Goal: Information Seeking & Learning: Learn about a topic

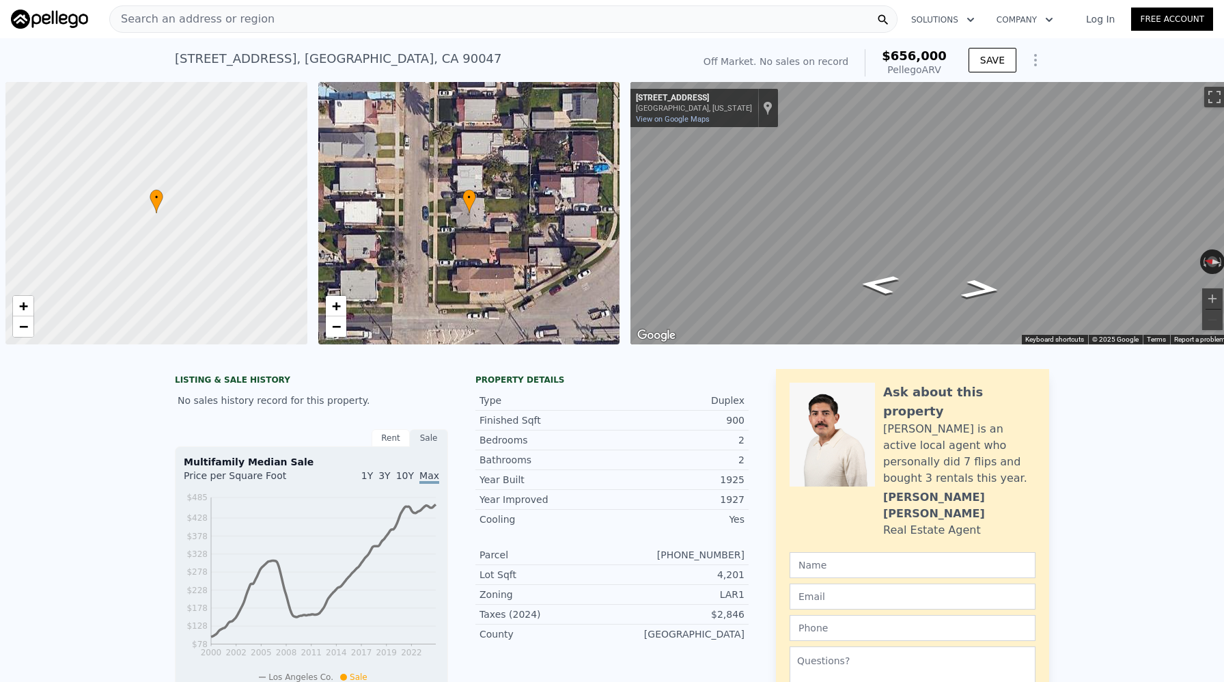
scroll to position [0, 5]
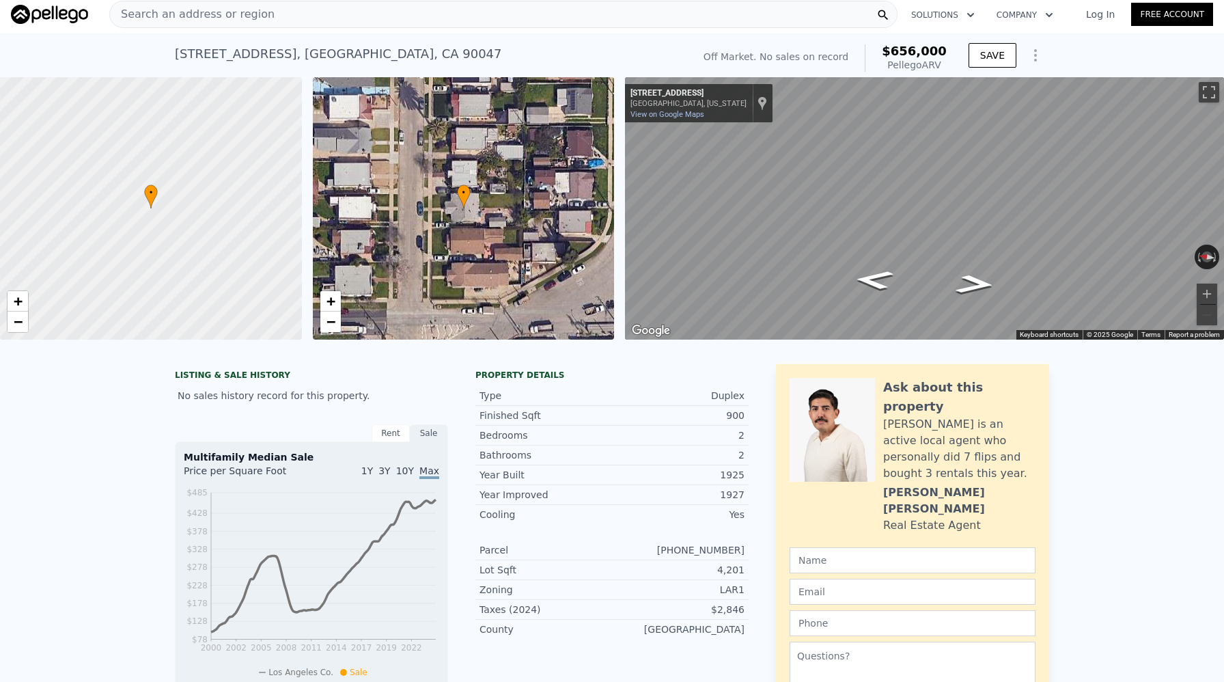
click at [174, 23] on div "Search an address or region" at bounding box center [192, 14] width 165 height 26
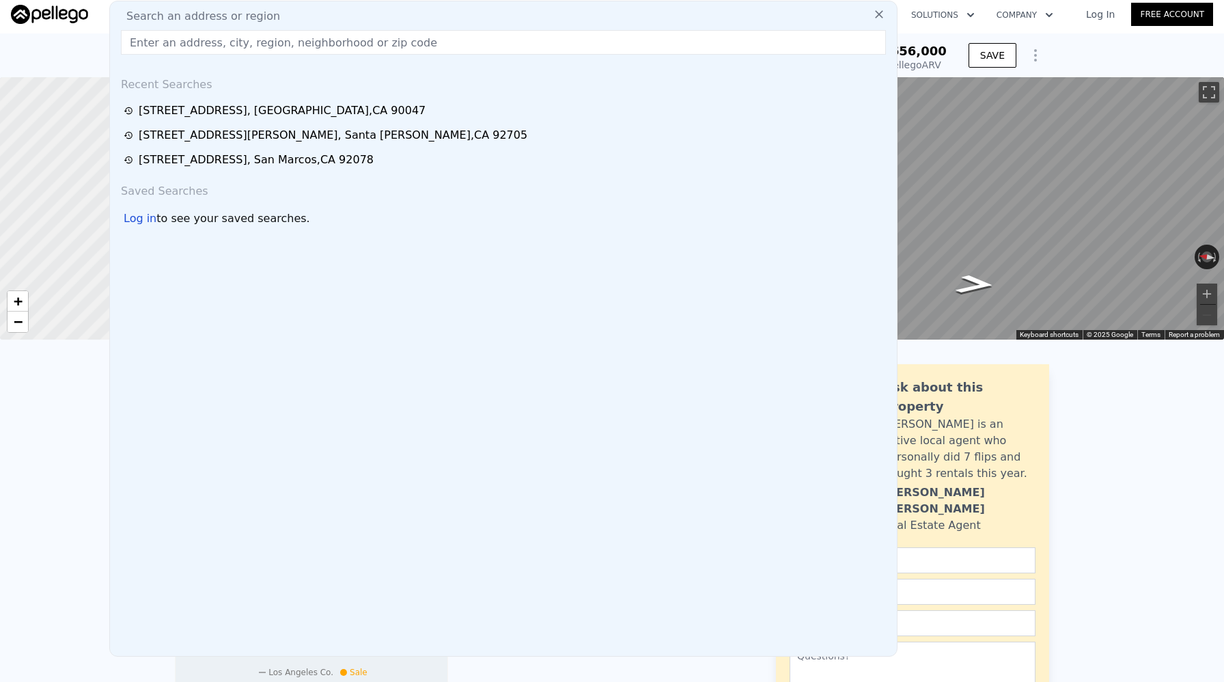
click at [174, 23] on span "Search an address or region" at bounding box center [197, 16] width 165 height 16
click at [171, 57] on div "Search an address or region Recent Searches [STREET_ADDRESS] [STREET_ADDRESS][P…" at bounding box center [503, 329] width 788 height 656
click at [168, 43] on input "text" at bounding box center [503, 42] width 765 height 25
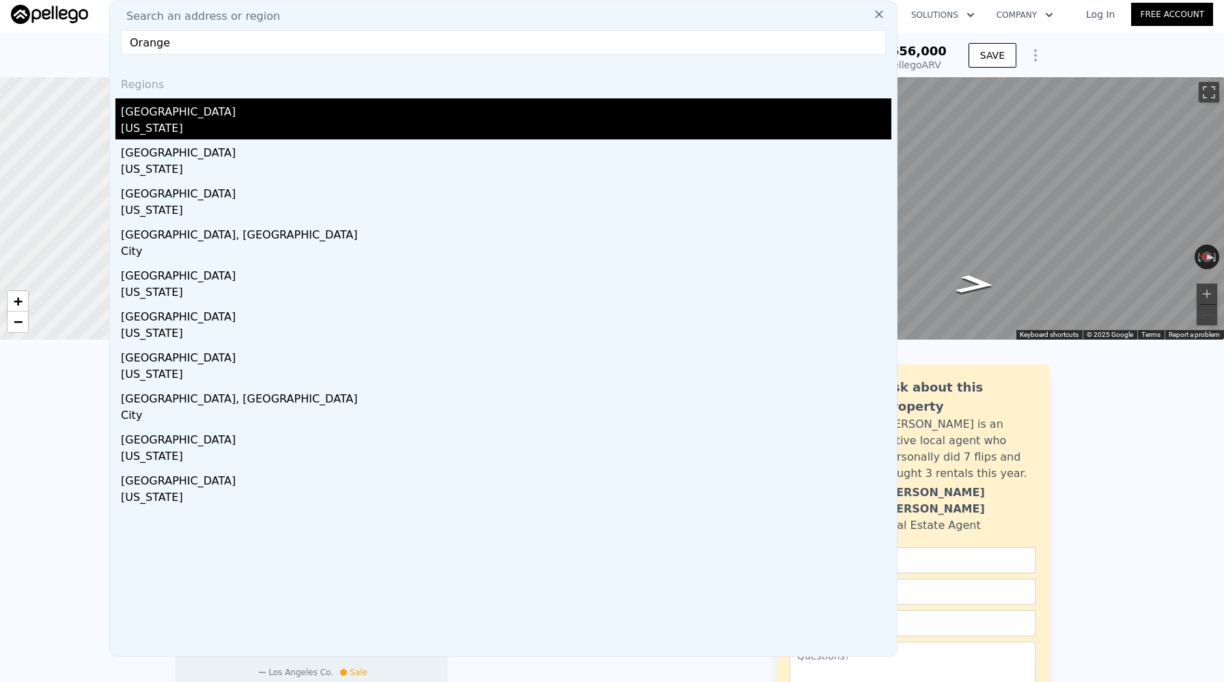
type input "Orange"
click at [165, 133] on div "[US_STATE]" at bounding box center [506, 129] width 770 height 19
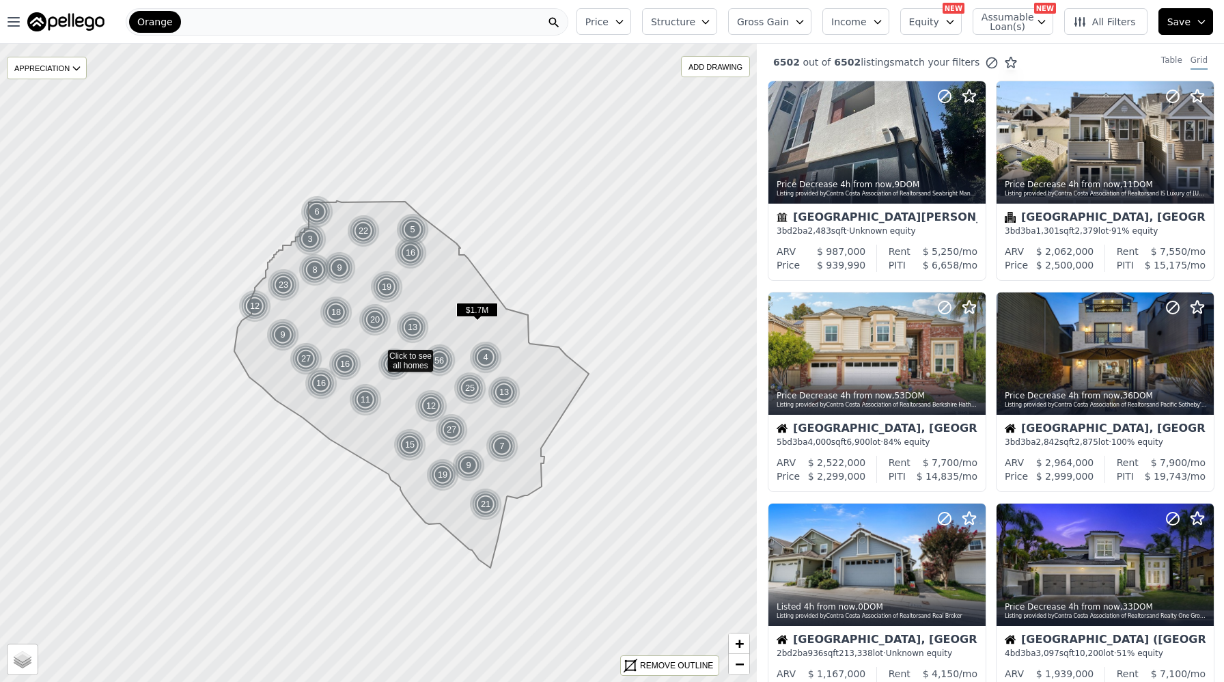
click at [625, 25] on icon "button" at bounding box center [619, 21] width 11 height 11
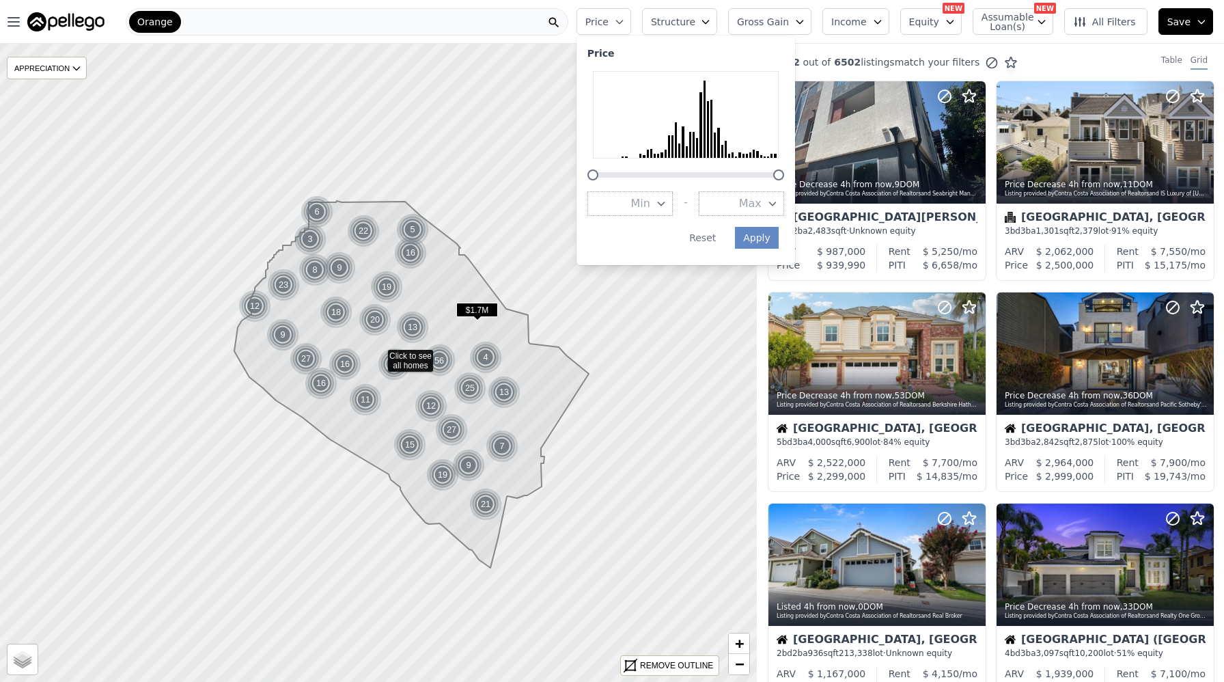
click at [723, 197] on button "Max" at bounding box center [741, 203] width 85 height 25
click at [765, 277] on button "$1.5M" at bounding box center [741, 278] width 85 height 25
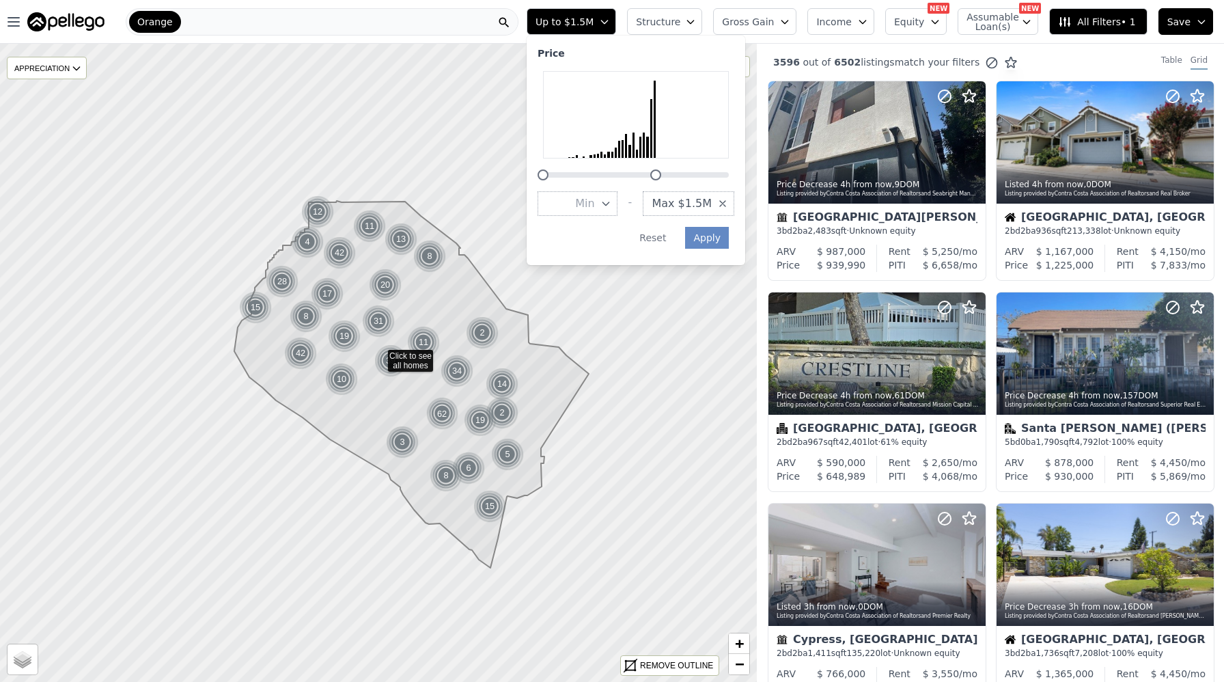
click at [611, 203] on icon "button" at bounding box center [605, 203] width 11 height 11
click at [600, 255] on button "$400K" at bounding box center [577, 256] width 80 height 25
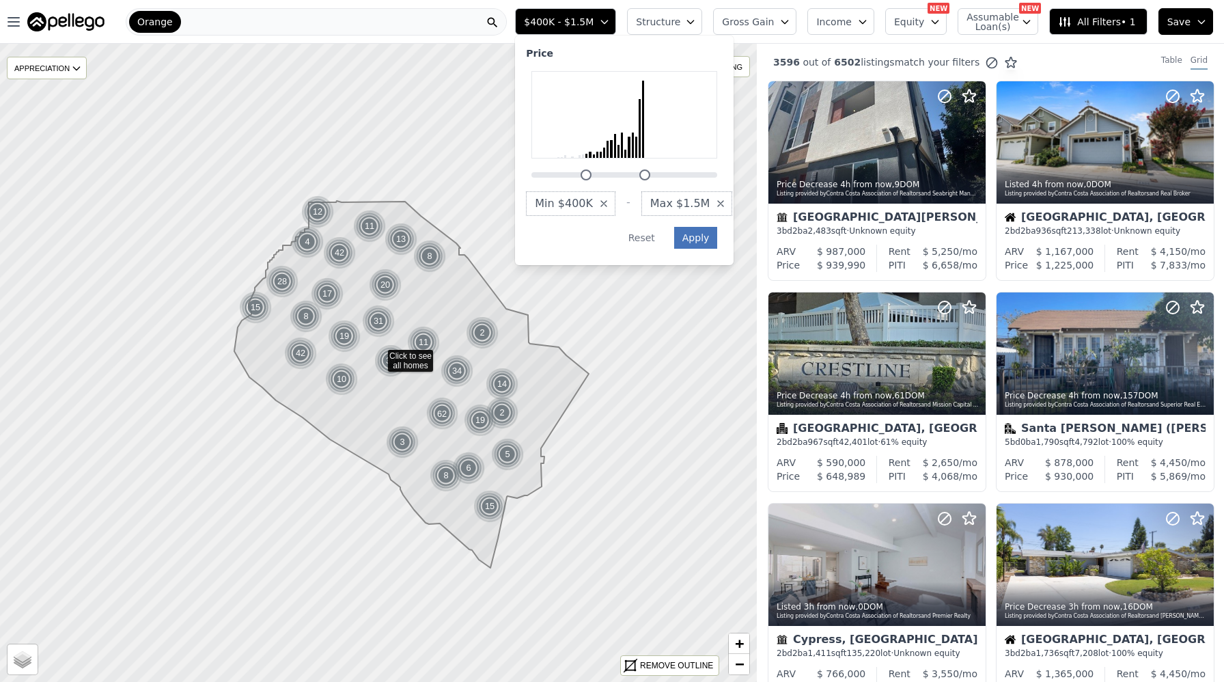
click at [716, 236] on button "Apply" at bounding box center [696, 238] width 44 height 22
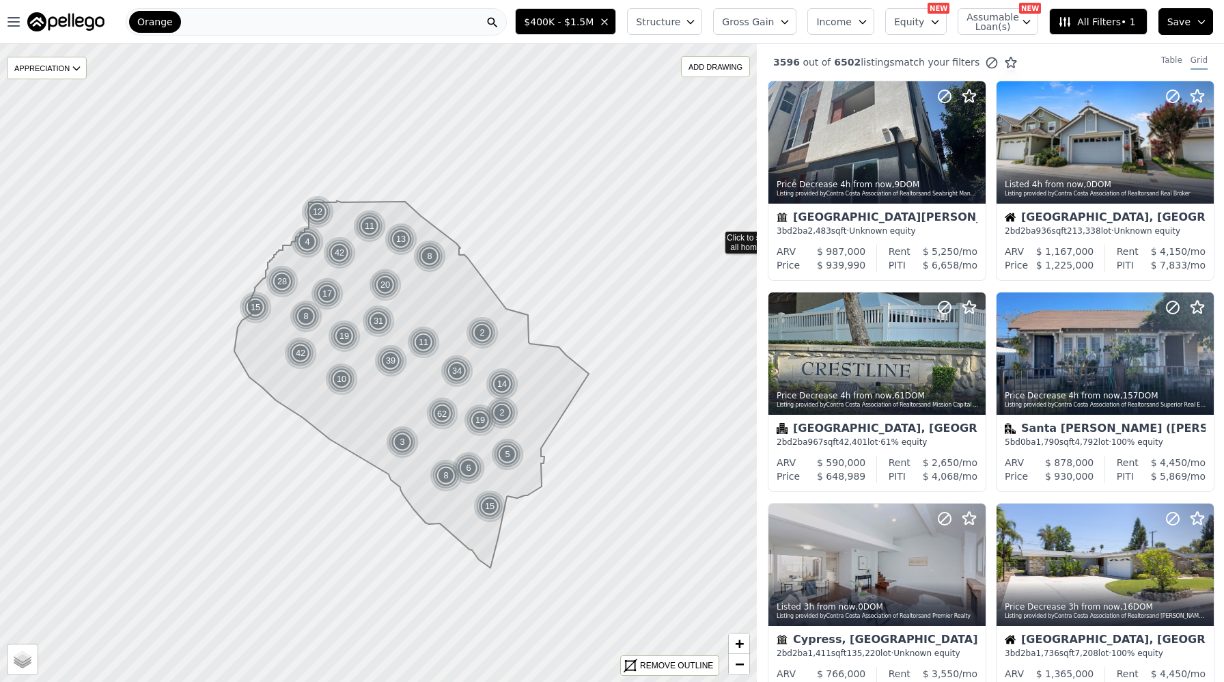
click at [675, 10] on button "Structure" at bounding box center [664, 21] width 75 height 27
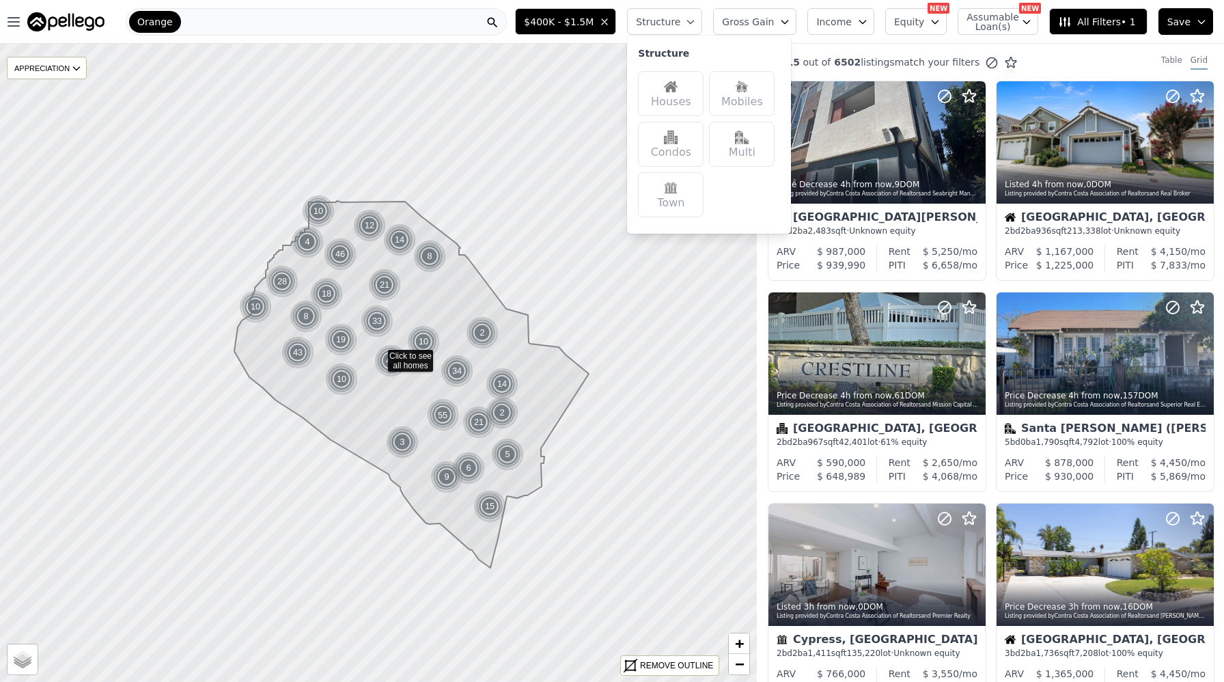
click at [672, 83] on div "Houses" at bounding box center [671, 93] width 66 height 45
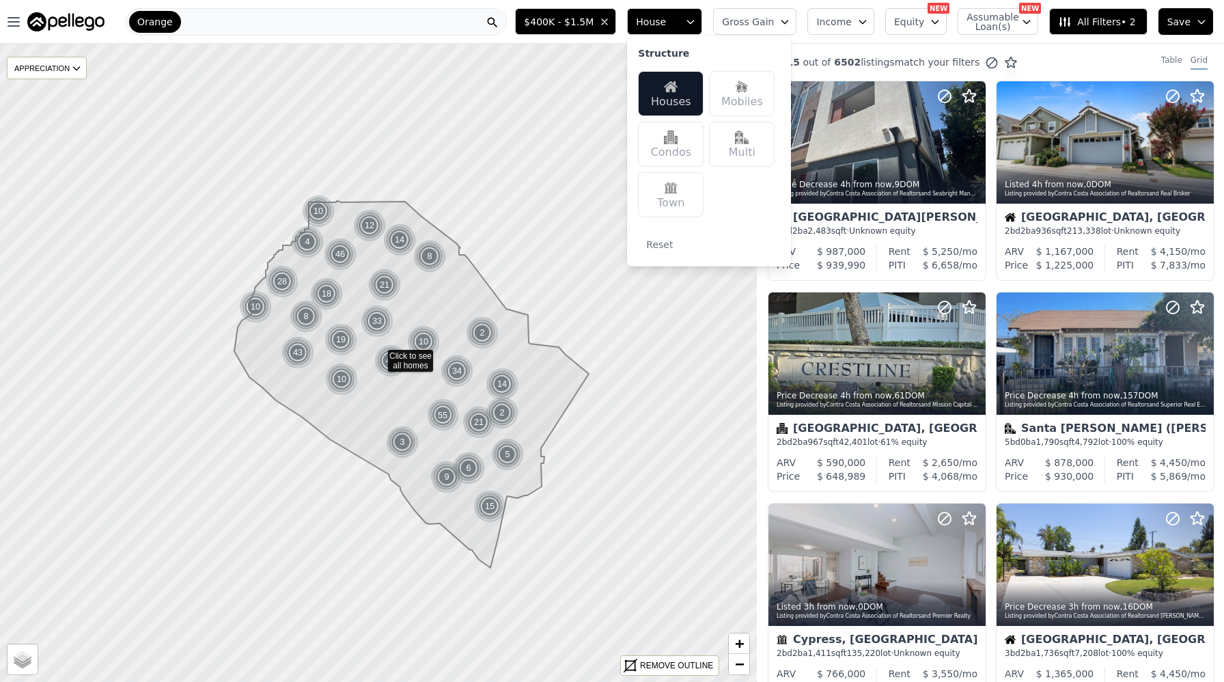
click at [778, 13] on button "Gross Gain" at bounding box center [754, 21] width 83 height 27
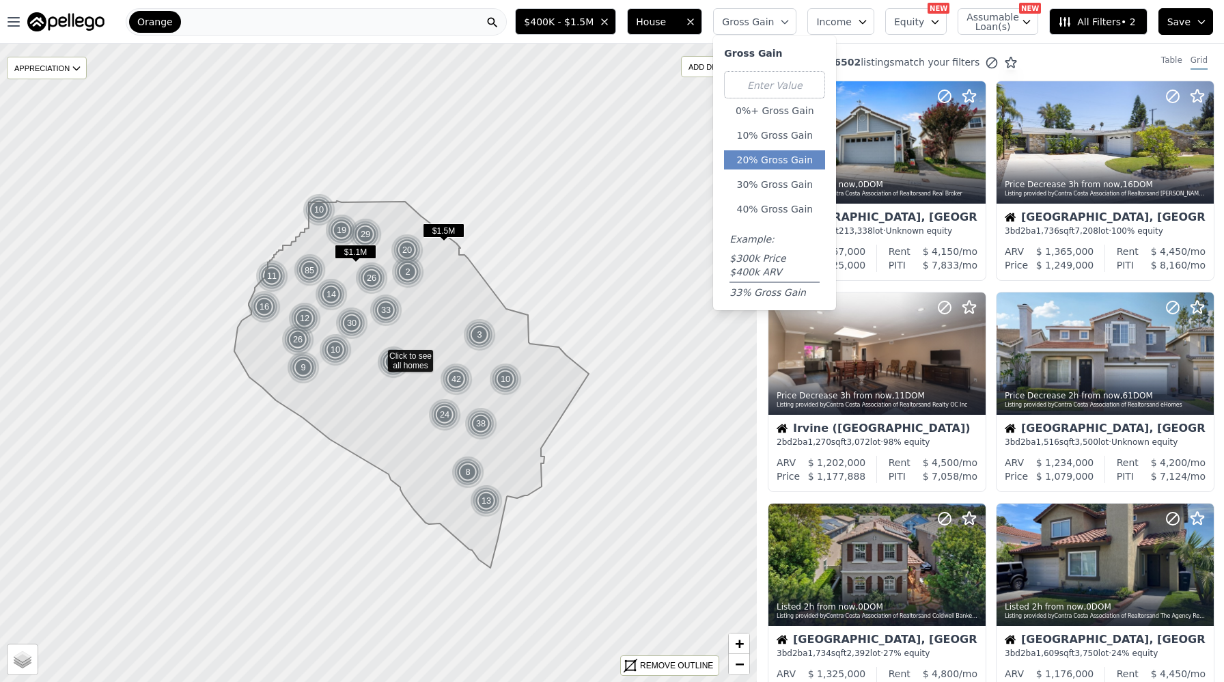
click at [788, 157] on button "20% Gross Gain" at bounding box center [774, 159] width 101 height 19
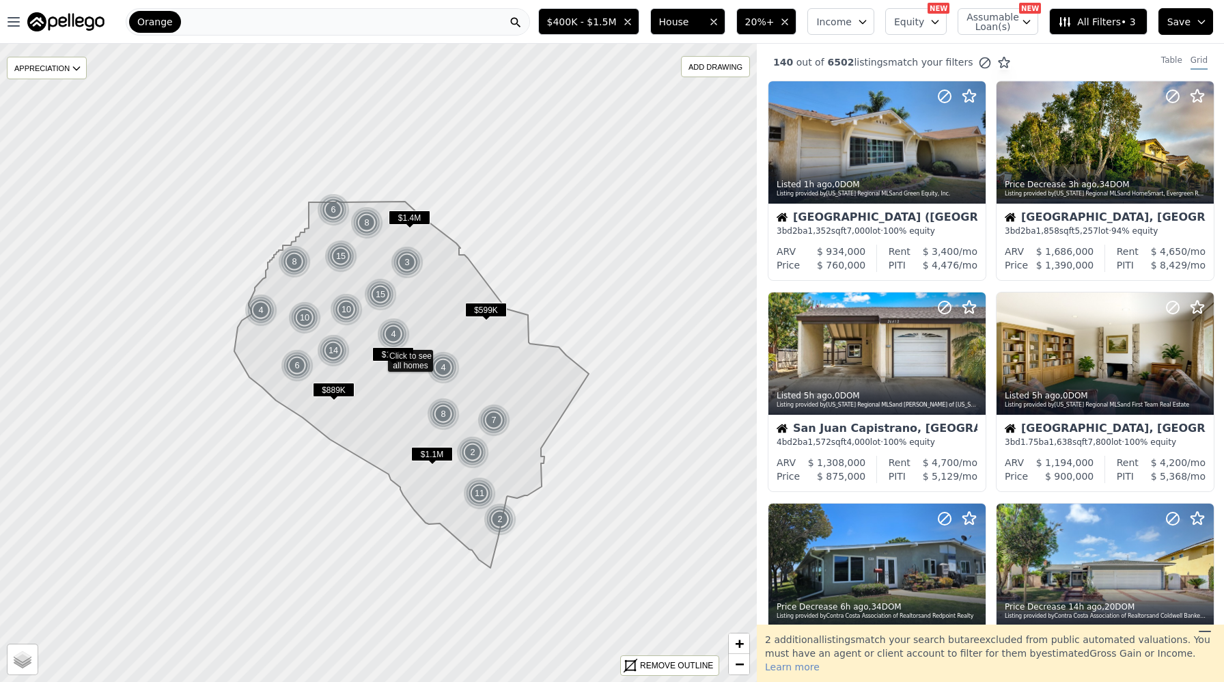
click at [919, 28] on span "Equity" at bounding box center [909, 22] width 30 height 14
click at [923, 78] on button "Min" at bounding box center [919, 79] width 52 height 16
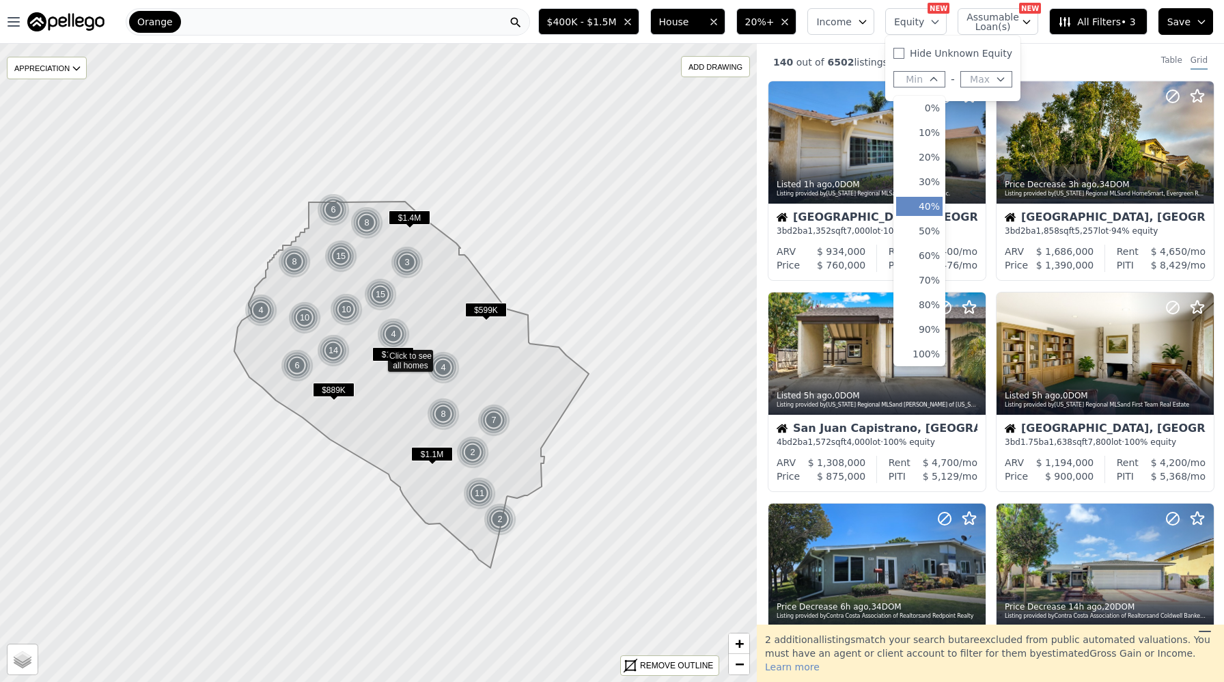
click at [919, 203] on button "40%" at bounding box center [919, 206] width 46 height 19
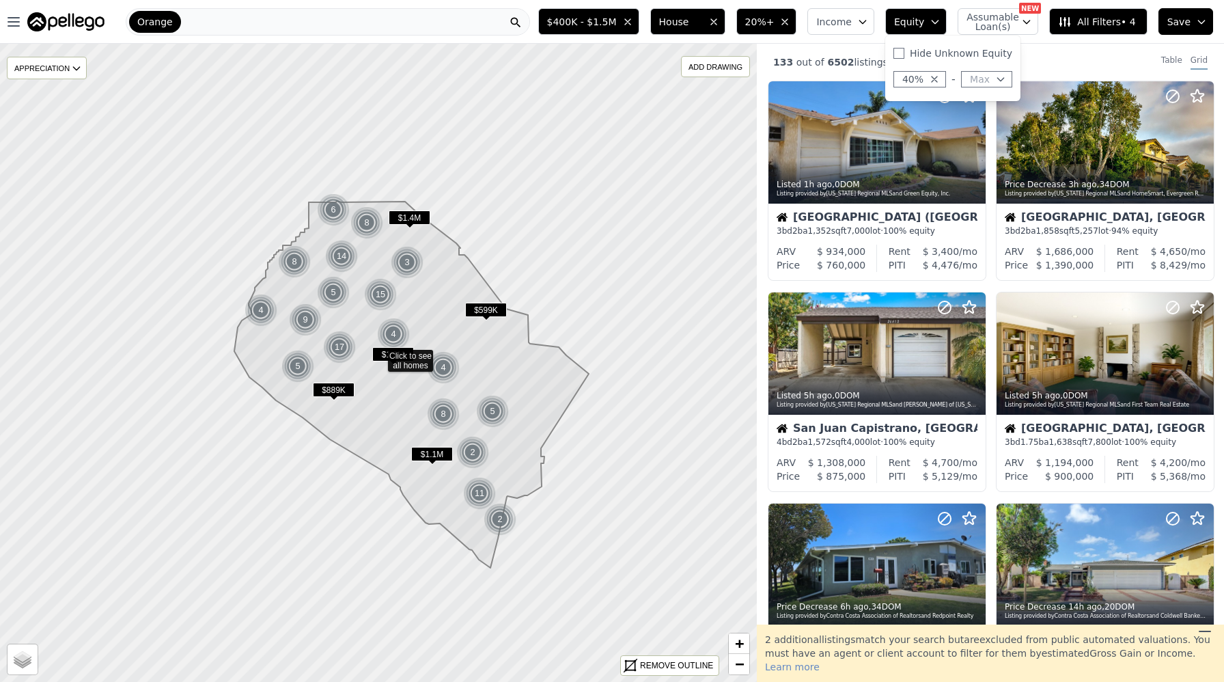
click at [940, 82] on icon "button" at bounding box center [934, 79] width 11 height 11
click at [927, 89] on div "Min - Max" at bounding box center [953, 79] width 124 height 22
click at [921, 79] on span "Min" at bounding box center [914, 79] width 17 height 14
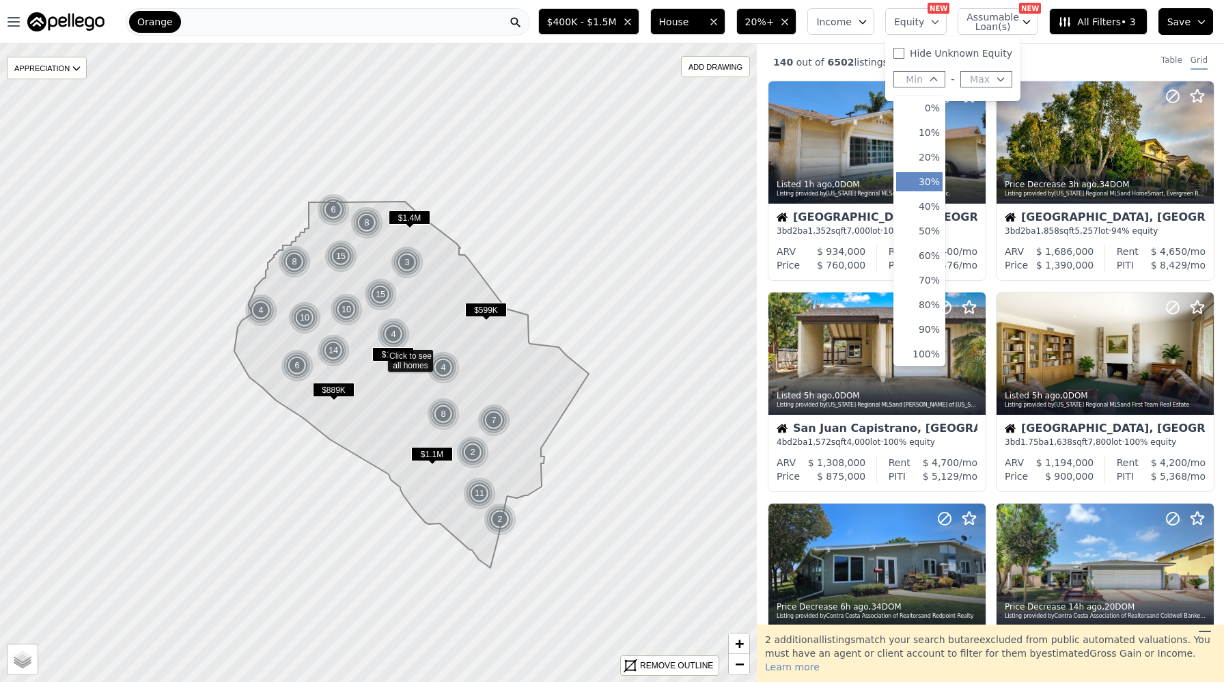
click at [934, 174] on button "30%" at bounding box center [919, 181] width 46 height 19
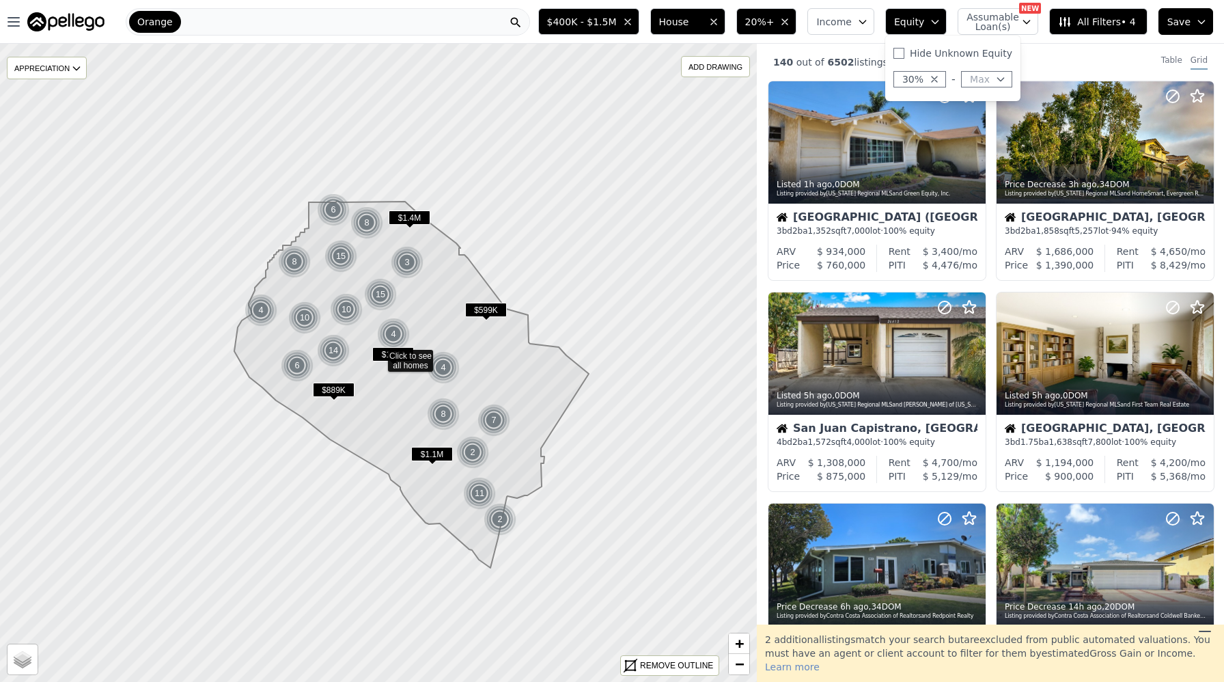
click at [1056, 58] on div "140 out of 6502 listings match your filters Table Grid" at bounding box center [990, 62] width 467 height 37
click at [899, 133] on div at bounding box center [941, 124] width 87 height 87
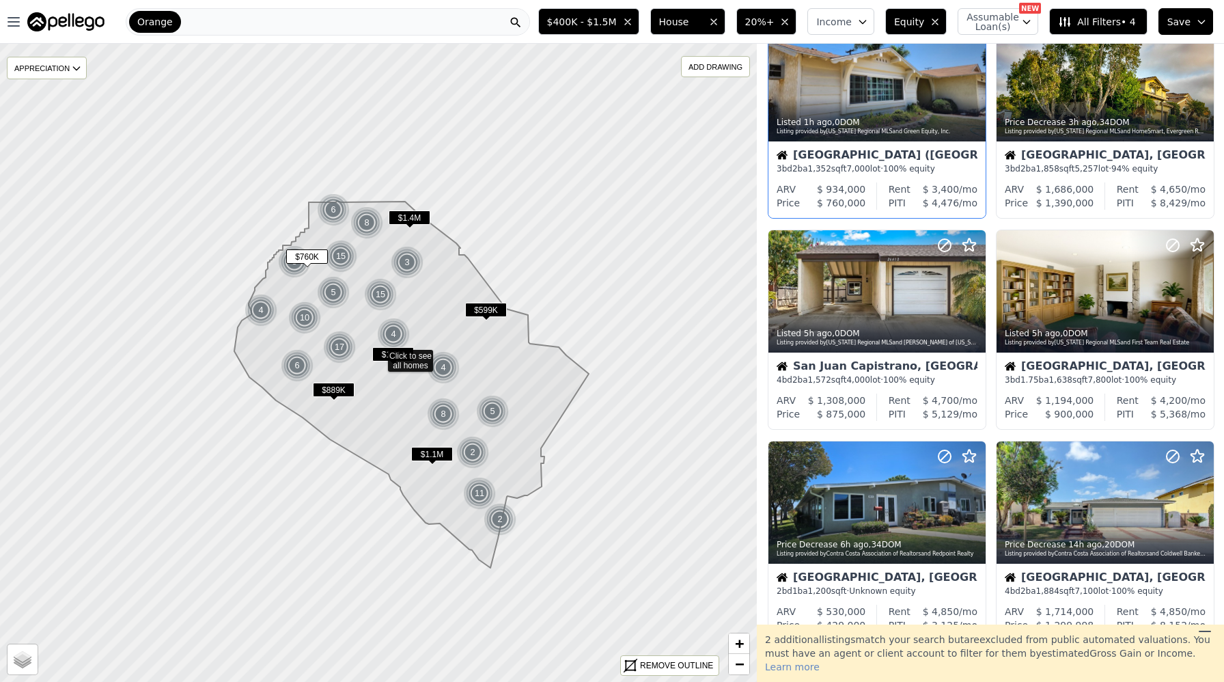
scroll to position [64, 0]
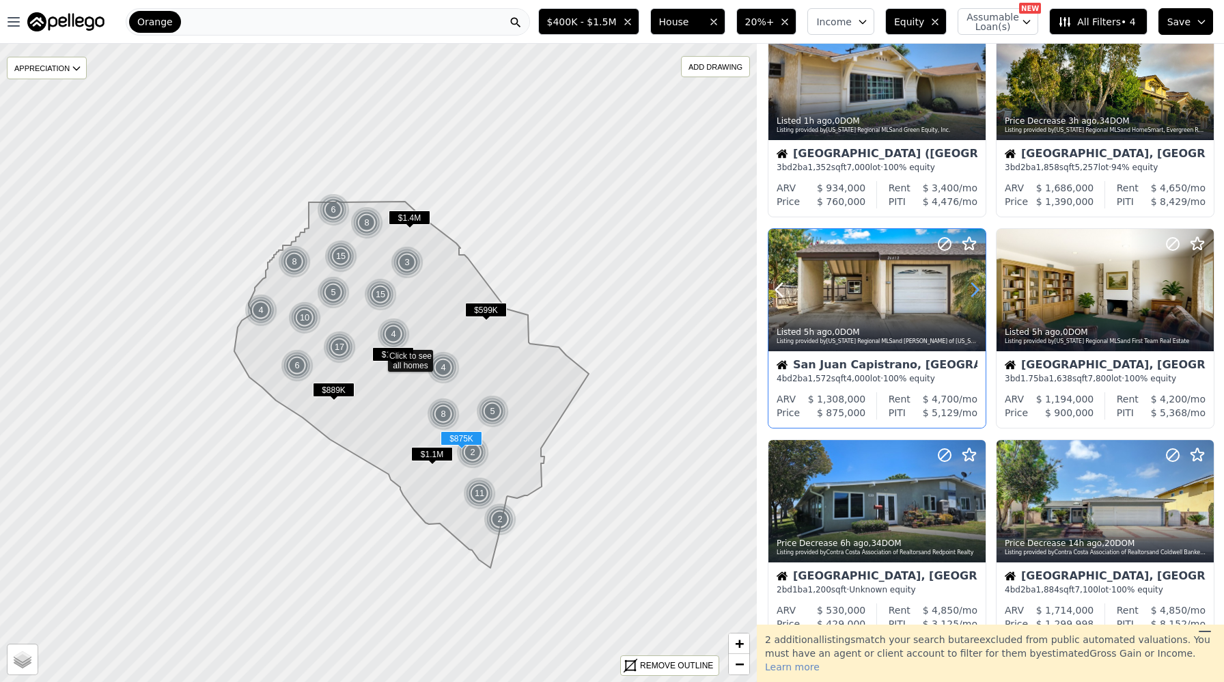
click at [973, 289] on icon at bounding box center [975, 290] width 22 height 22
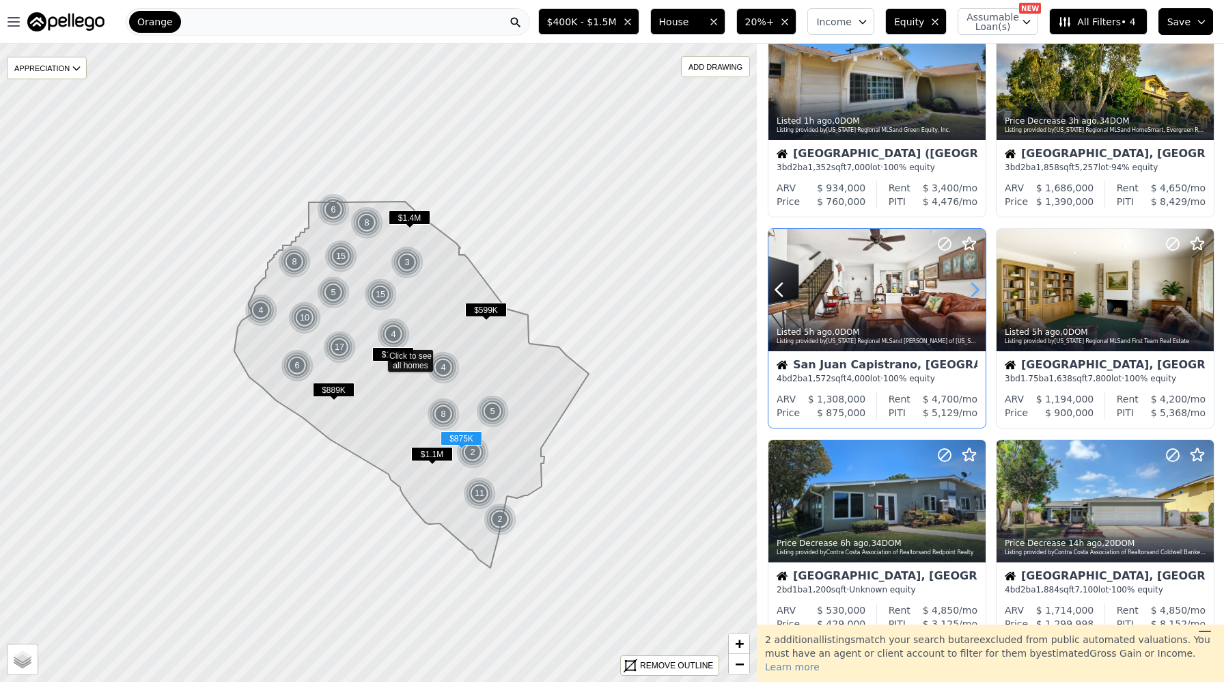
click at [973, 289] on icon at bounding box center [975, 290] width 22 height 22
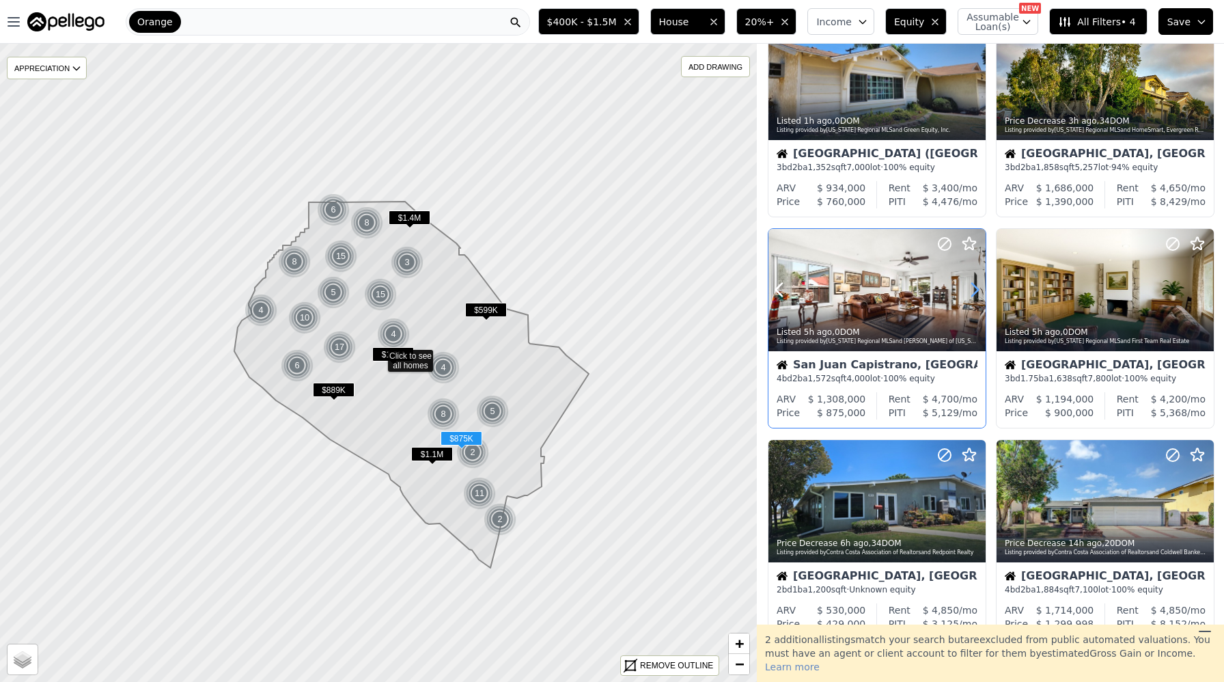
click at [973, 289] on icon at bounding box center [975, 290] width 22 height 22
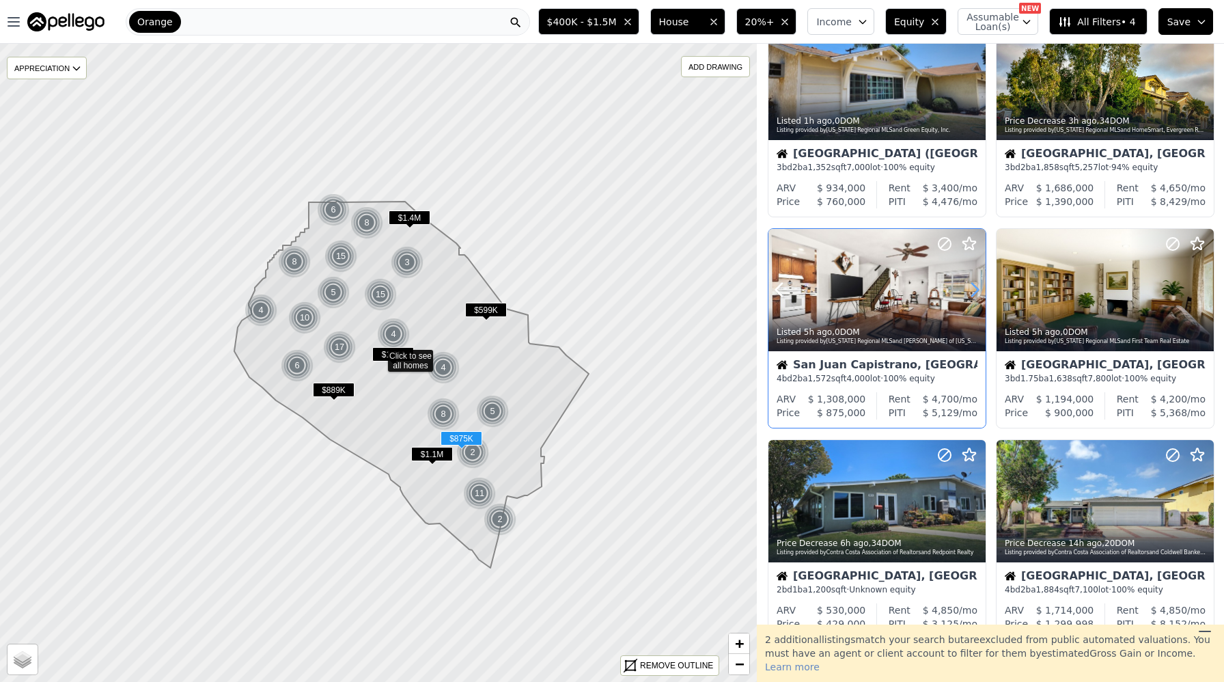
click at [973, 289] on icon at bounding box center [975, 290] width 22 height 22
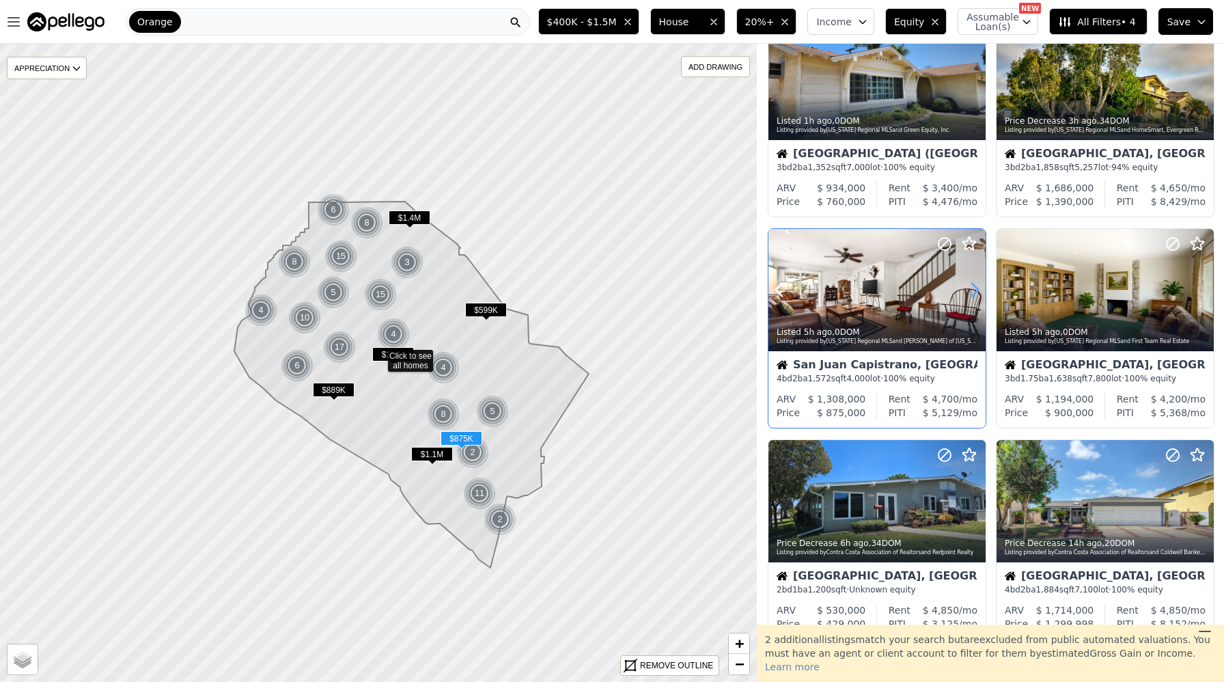
click at [973, 289] on icon at bounding box center [975, 290] width 22 height 22
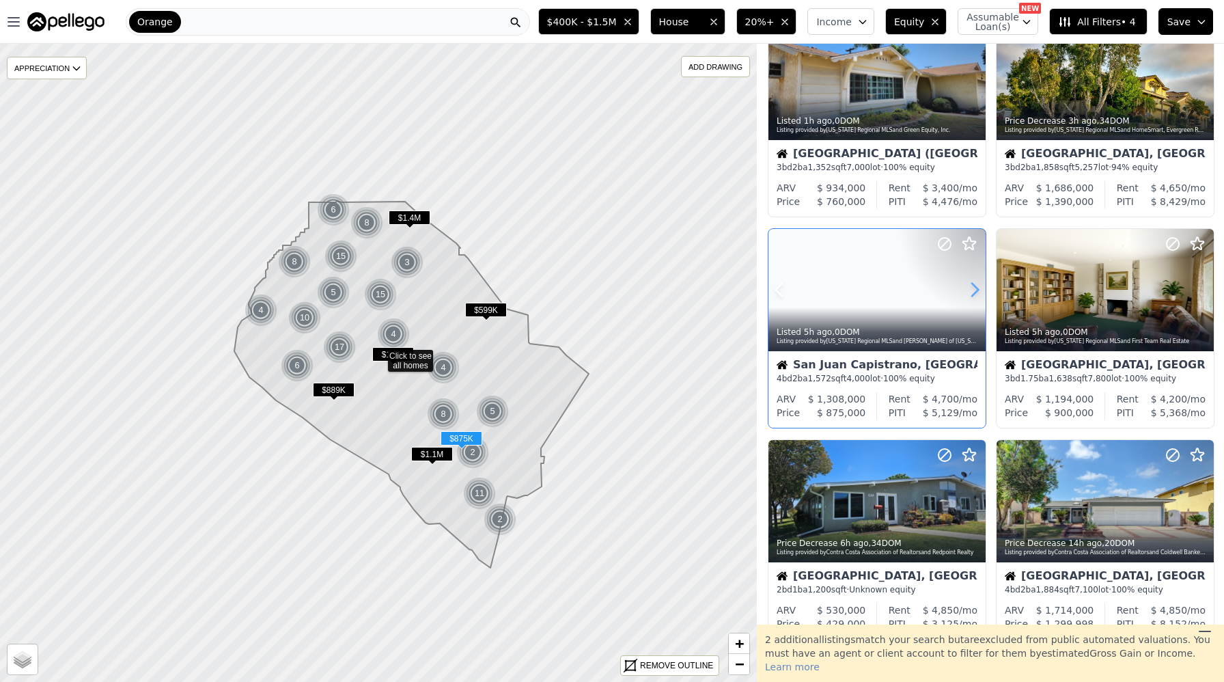
click at [973, 289] on icon at bounding box center [975, 290] width 22 height 22
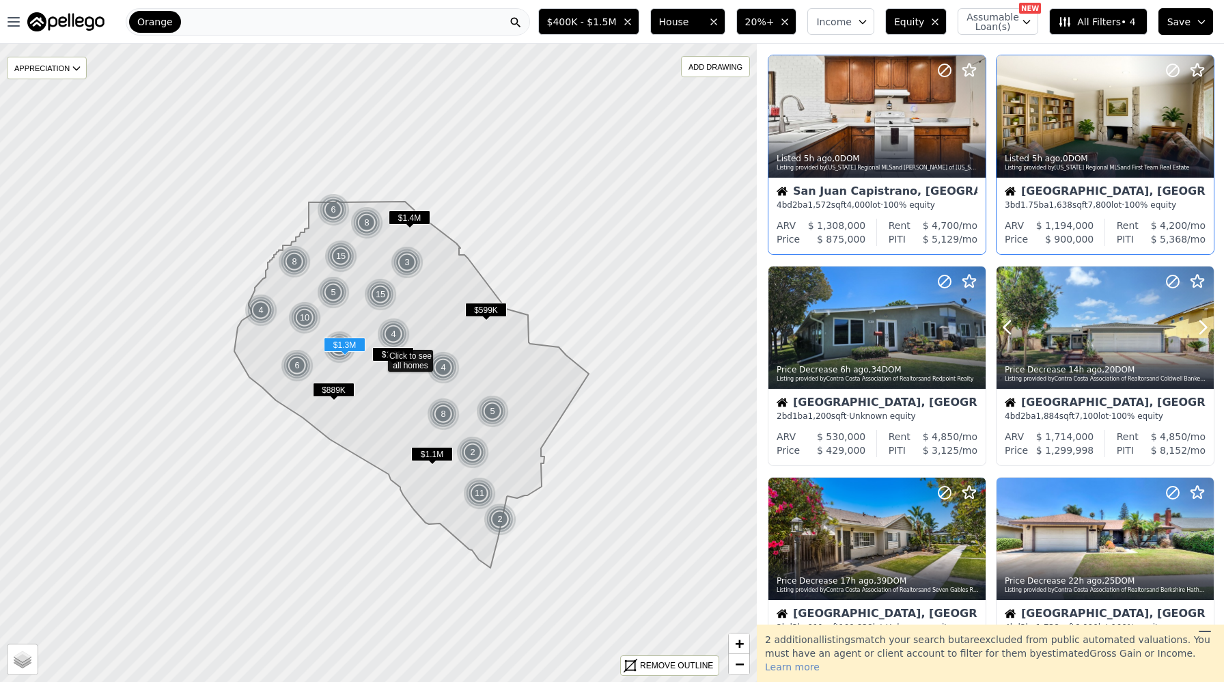
scroll to position [270, 0]
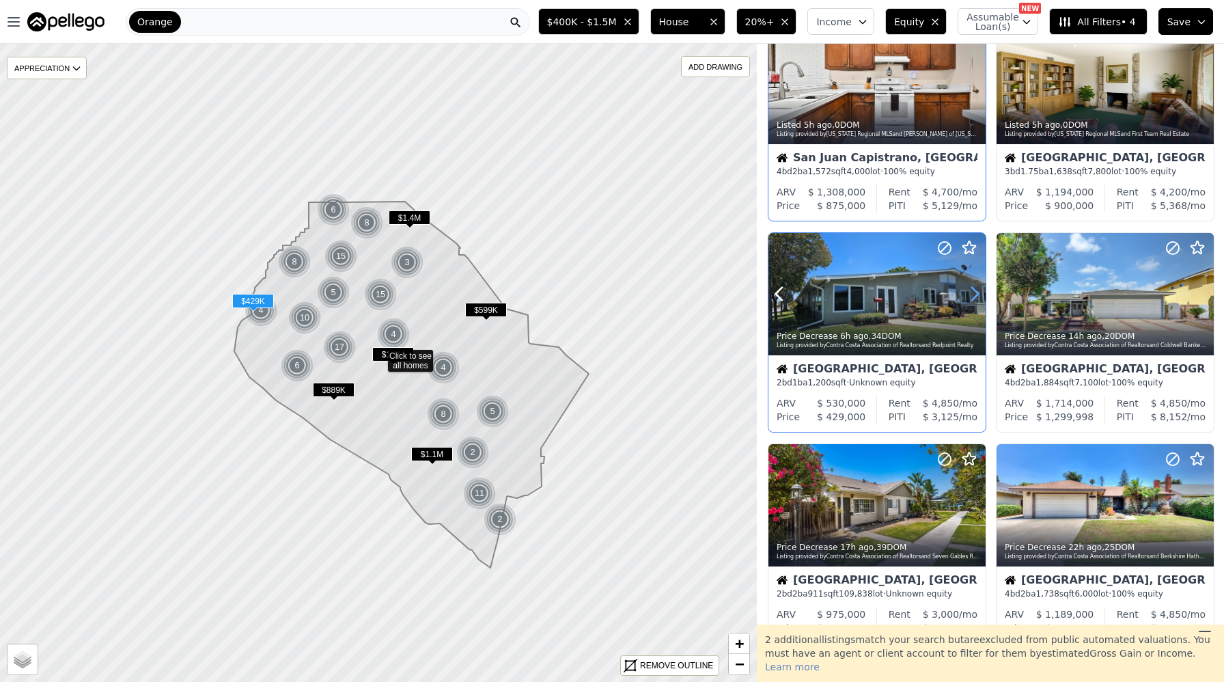
click at [973, 295] on icon at bounding box center [975, 294] width 22 height 22
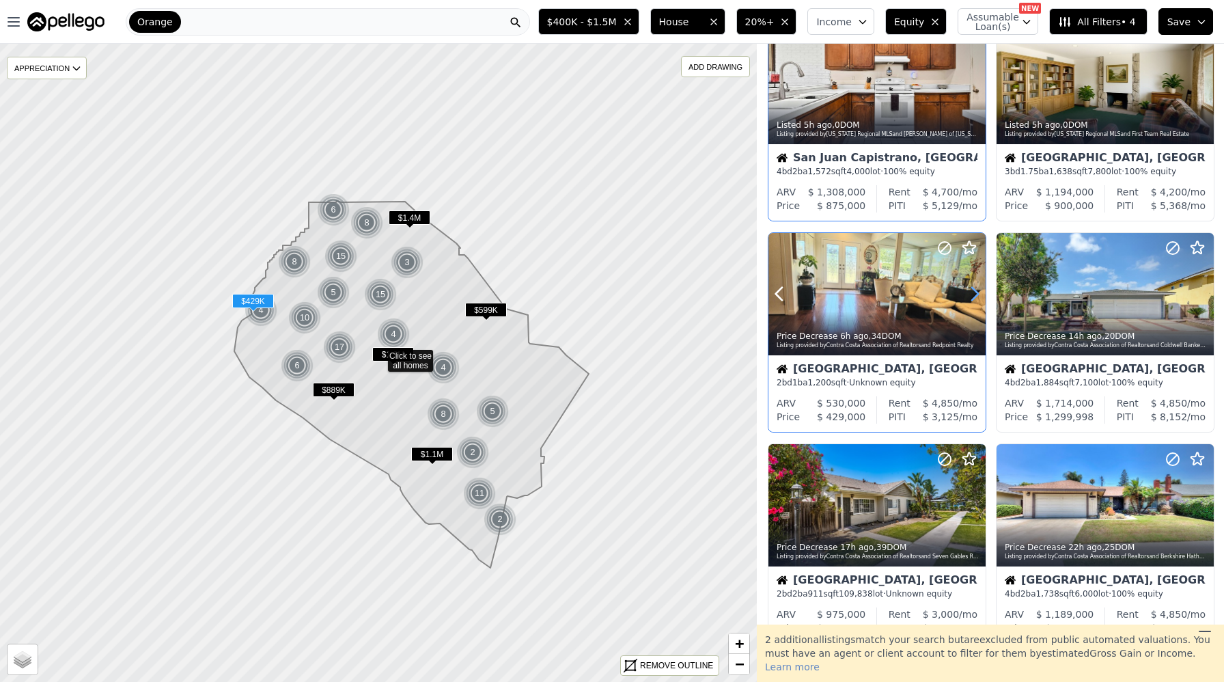
click at [973, 295] on icon at bounding box center [975, 294] width 22 height 22
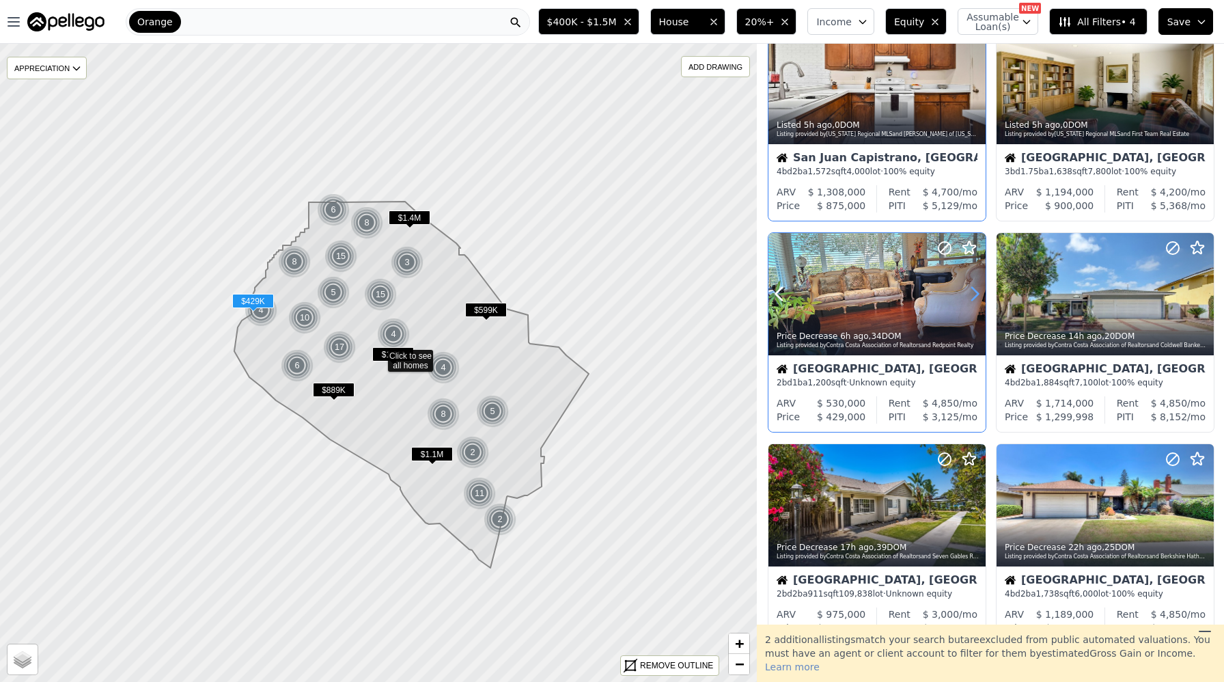
click at [973, 295] on icon at bounding box center [975, 294] width 22 height 22
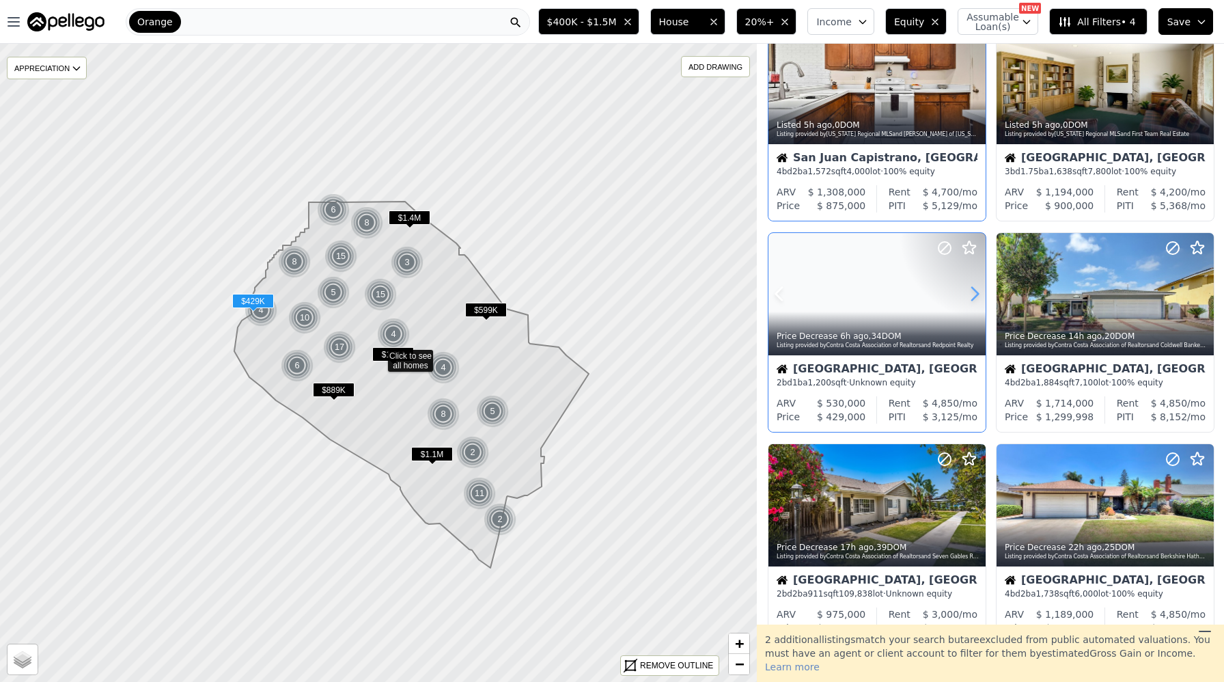
click at [973, 295] on icon at bounding box center [975, 294] width 22 height 22
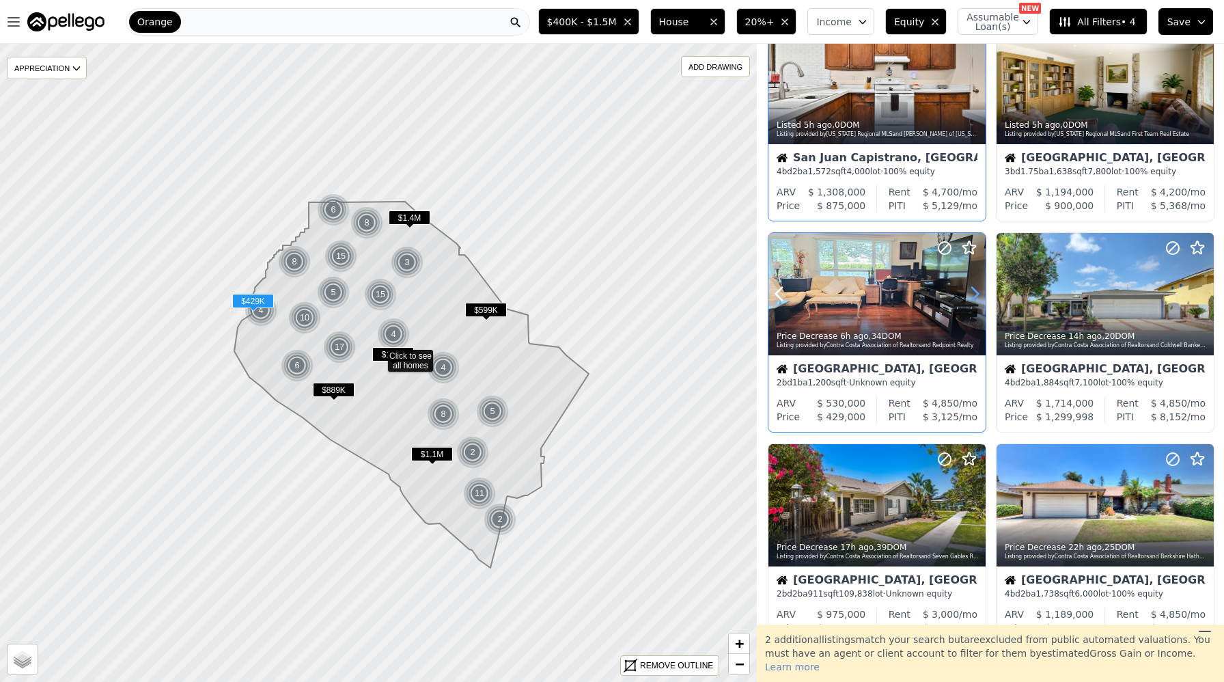
click at [973, 295] on icon at bounding box center [975, 294] width 22 height 22
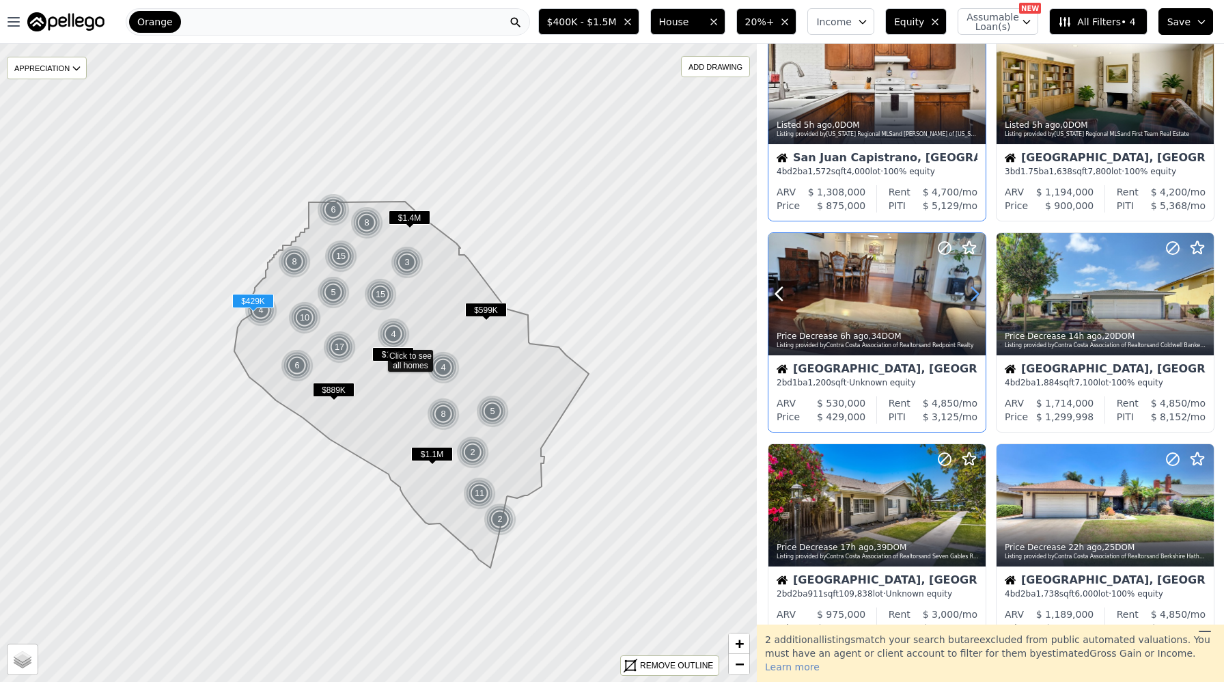
click at [973, 295] on icon at bounding box center [975, 294] width 22 height 22
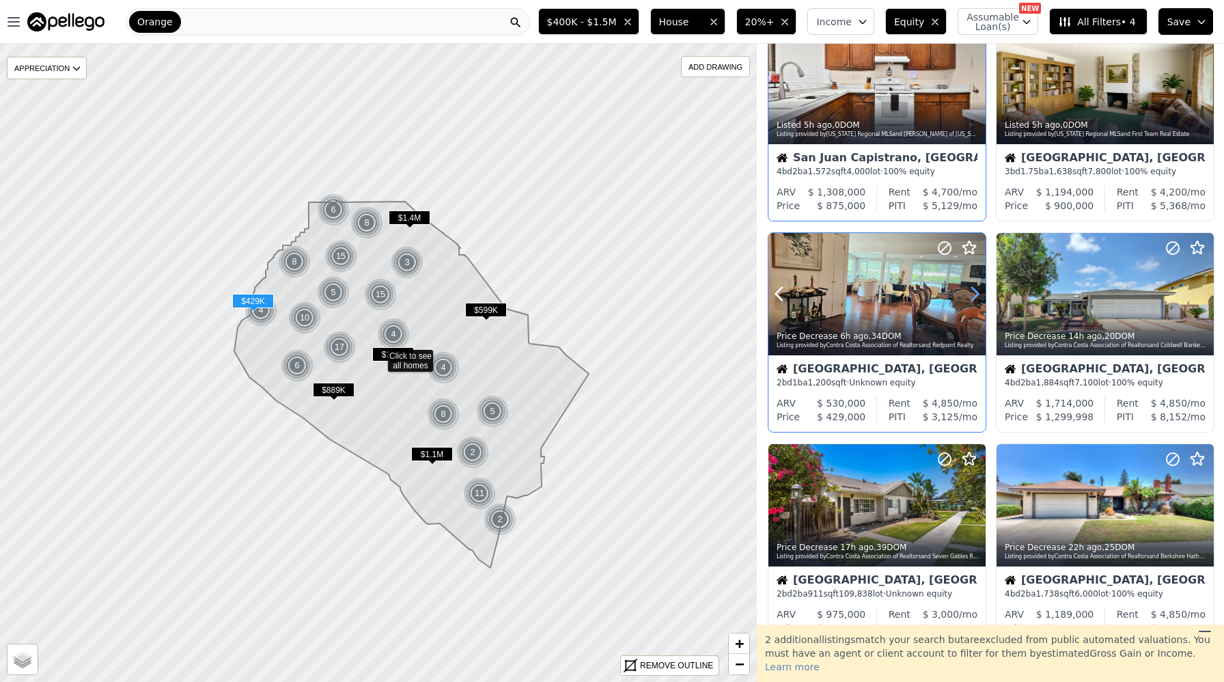
click at [973, 295] on icon at bounding box center [975, 294] width 22 height 22
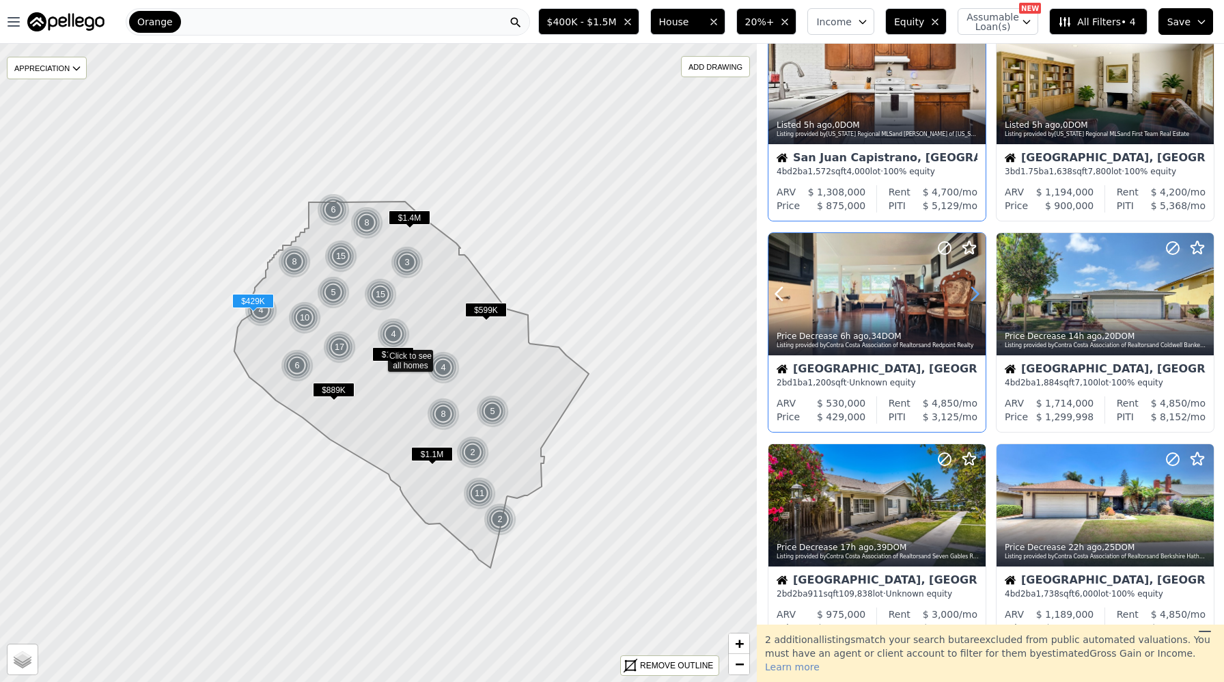
click at [973, 295] on icon at bounding box center [975, 294] width 22 height 22
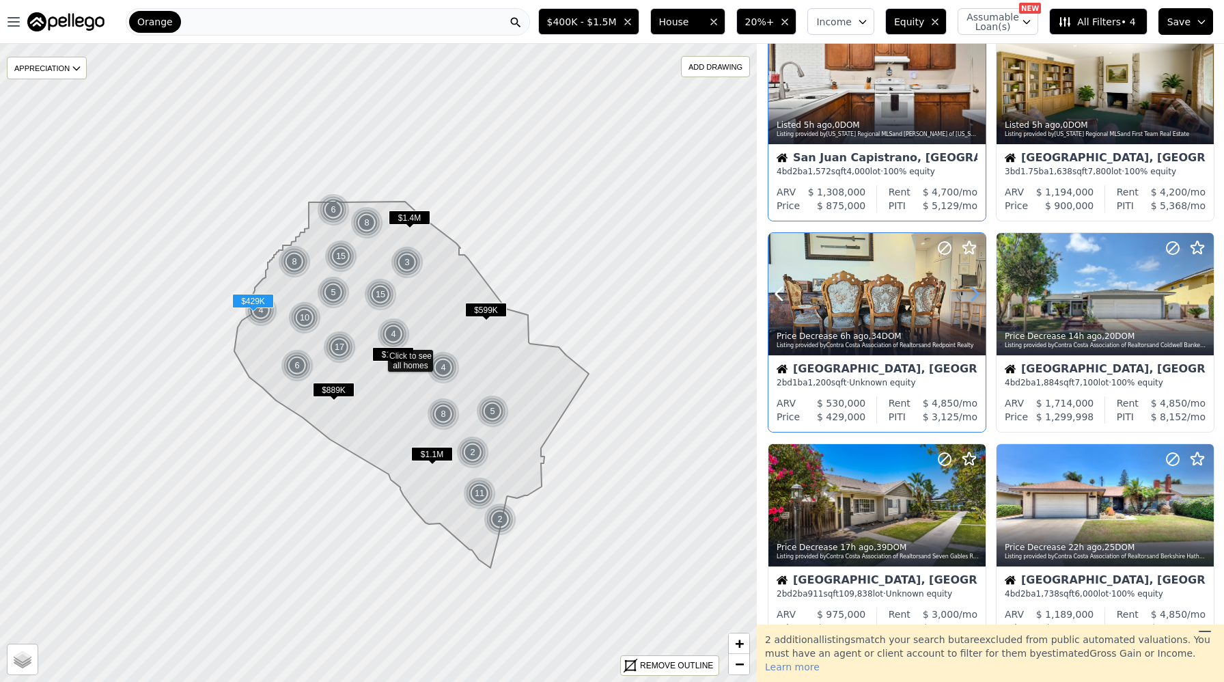
click at [973, 295] on icon at bounding box center [975, 294] width 22 height 22
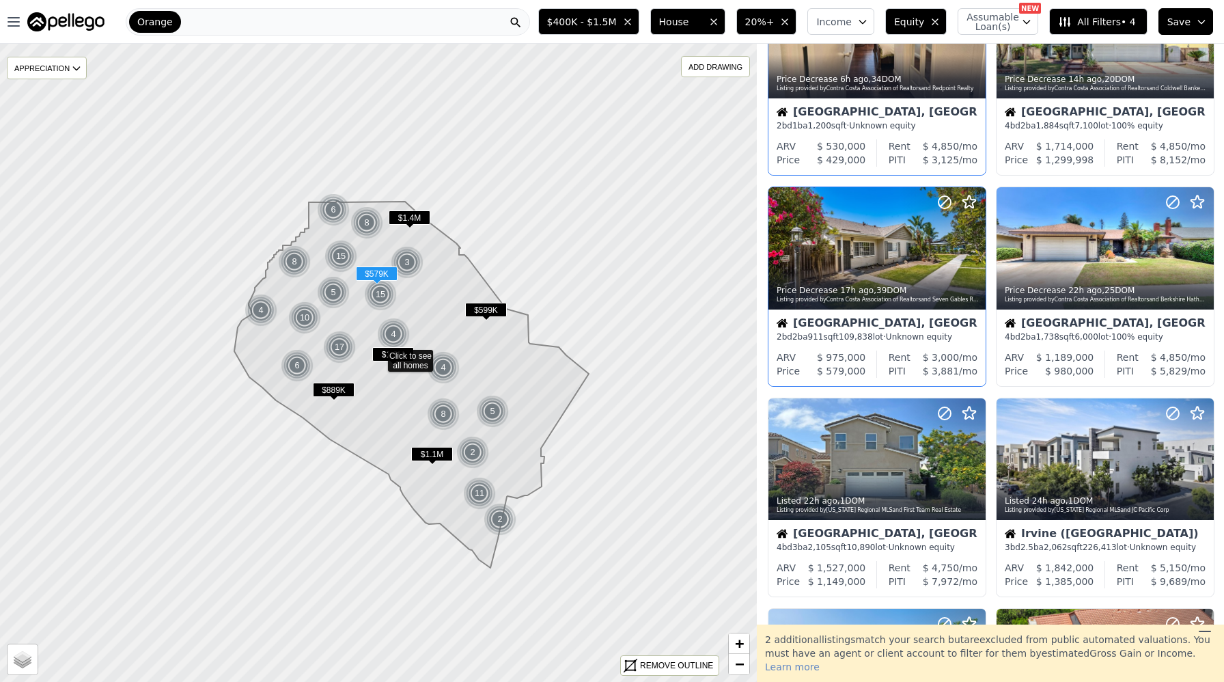
scroll to position [824, 0]
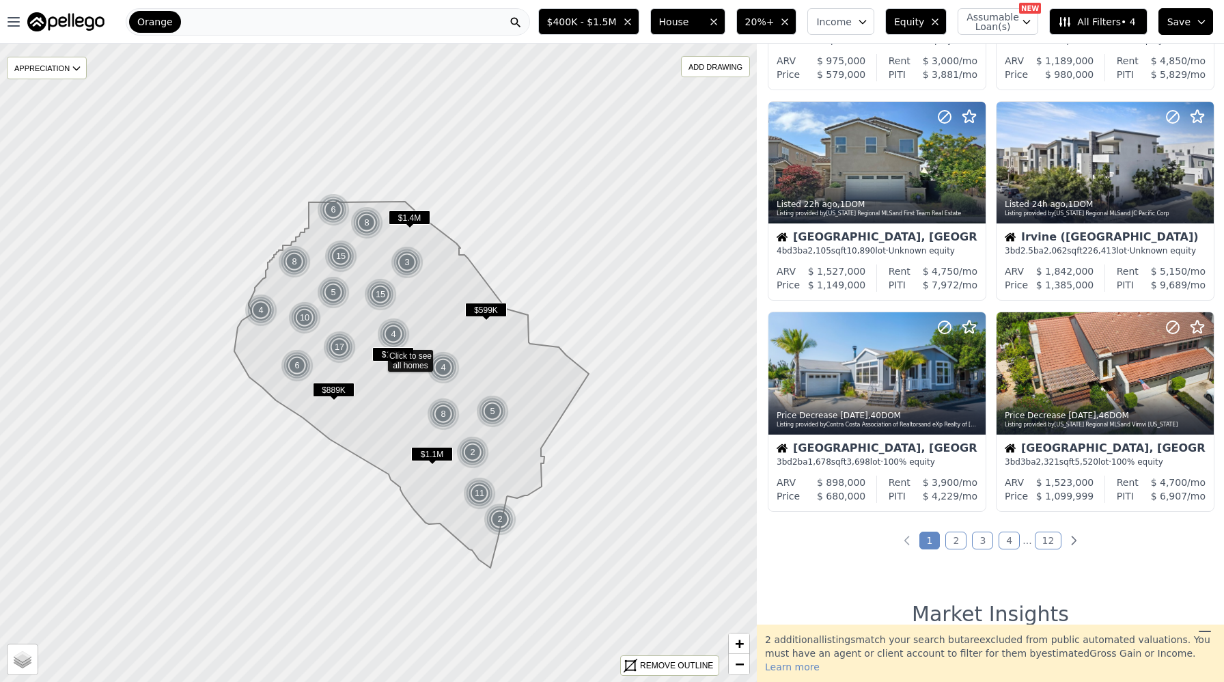
click at [955, 535] on link "2" at bounding box center [955, 540] width 21 height 18
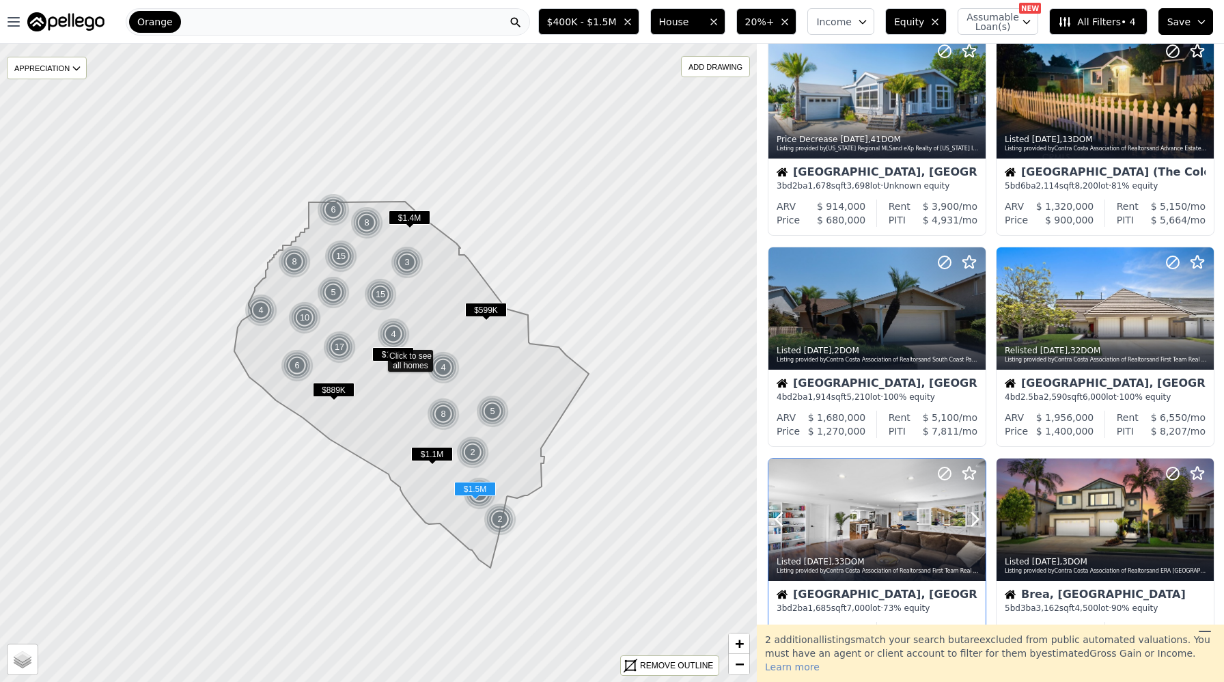
scroll to position [0, 0]
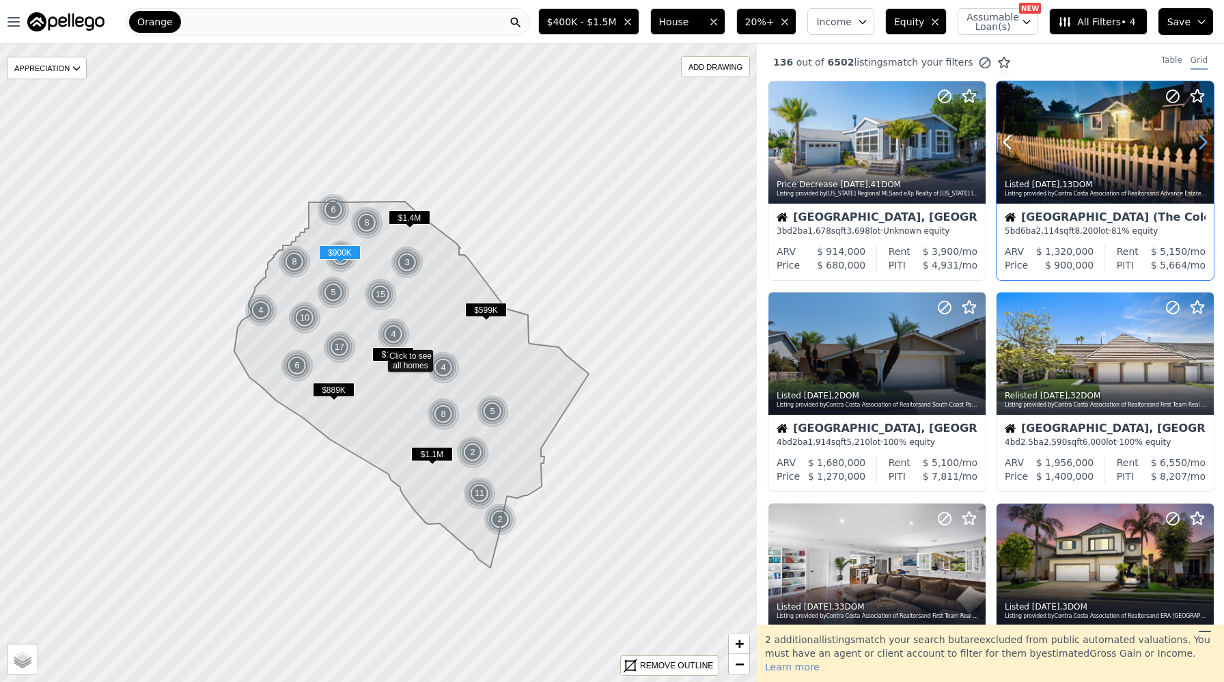
click at [1197, 143] on icon at bounding box center [1203, 142] width 22 height 22
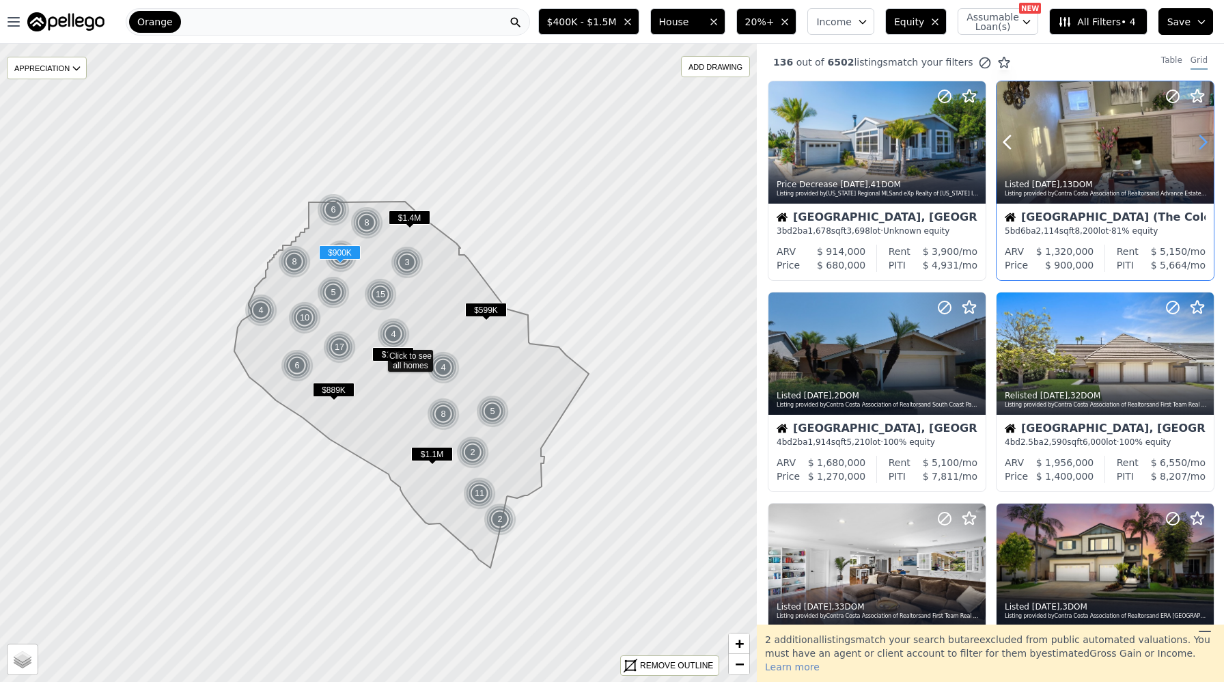
click at [1197, 143] on icon at bounding box center [1203, 142] width 22 height 22
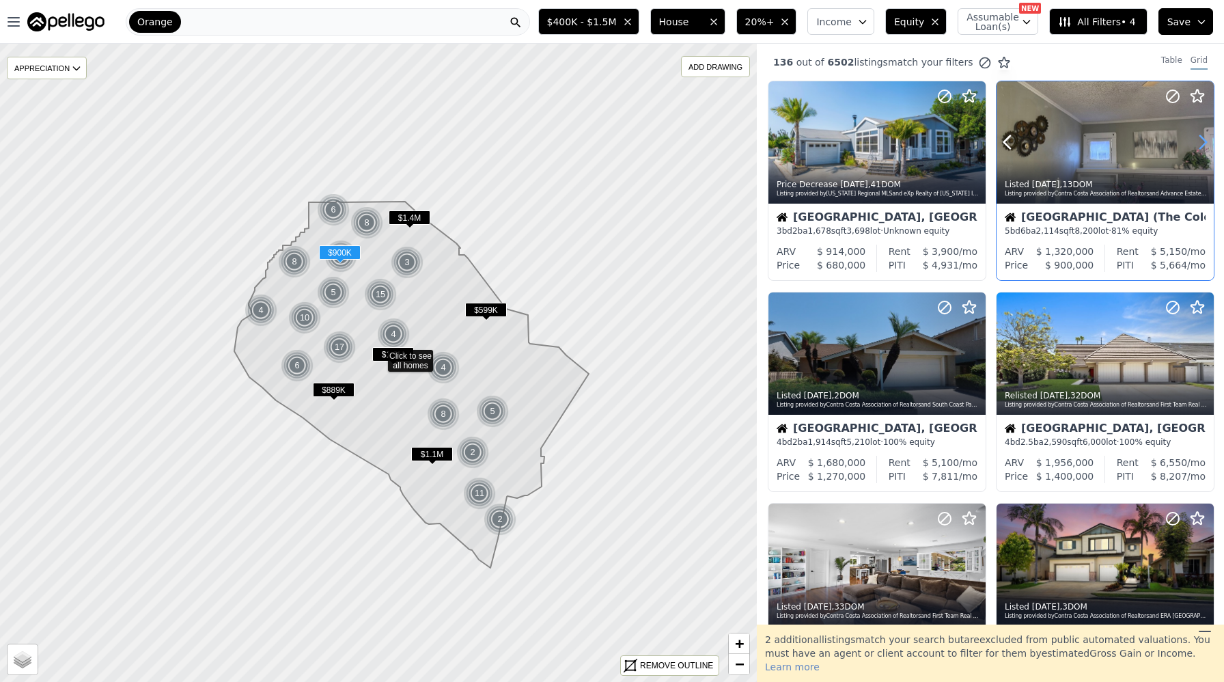
click at [1197, 143] on icon at bounding box center [1203, 142] width 22 height 22
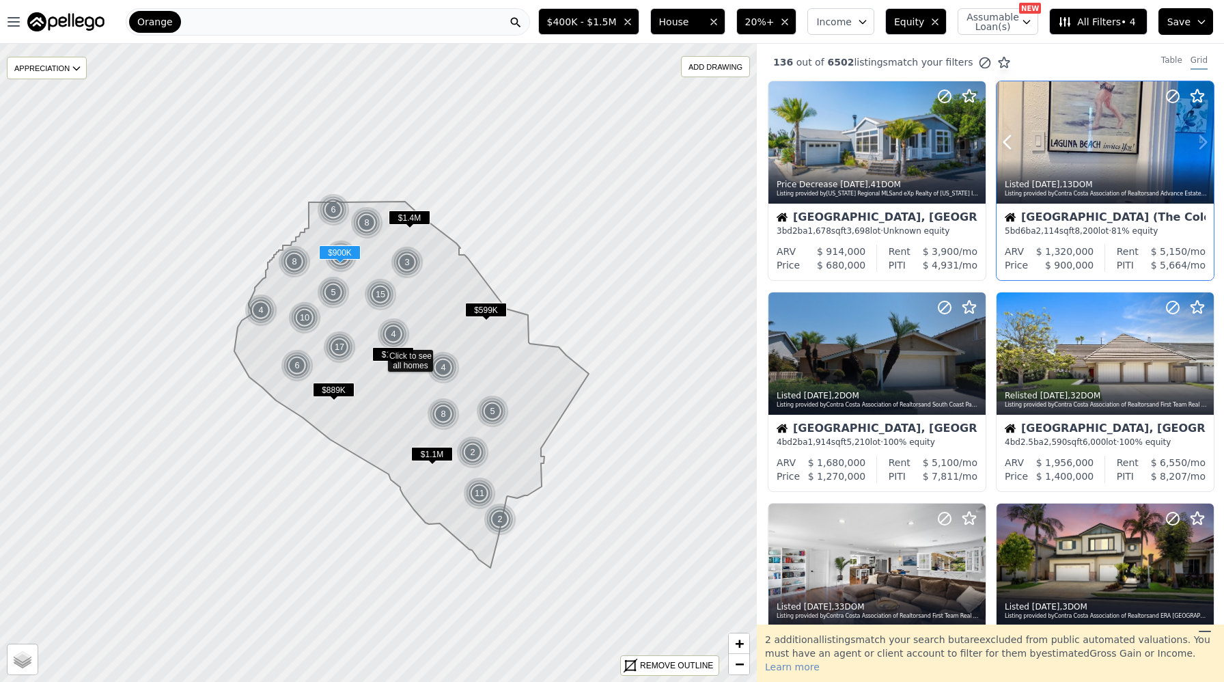
click at [1197, 143] on icon at bounding box center [1203, 142] width 22 height 22
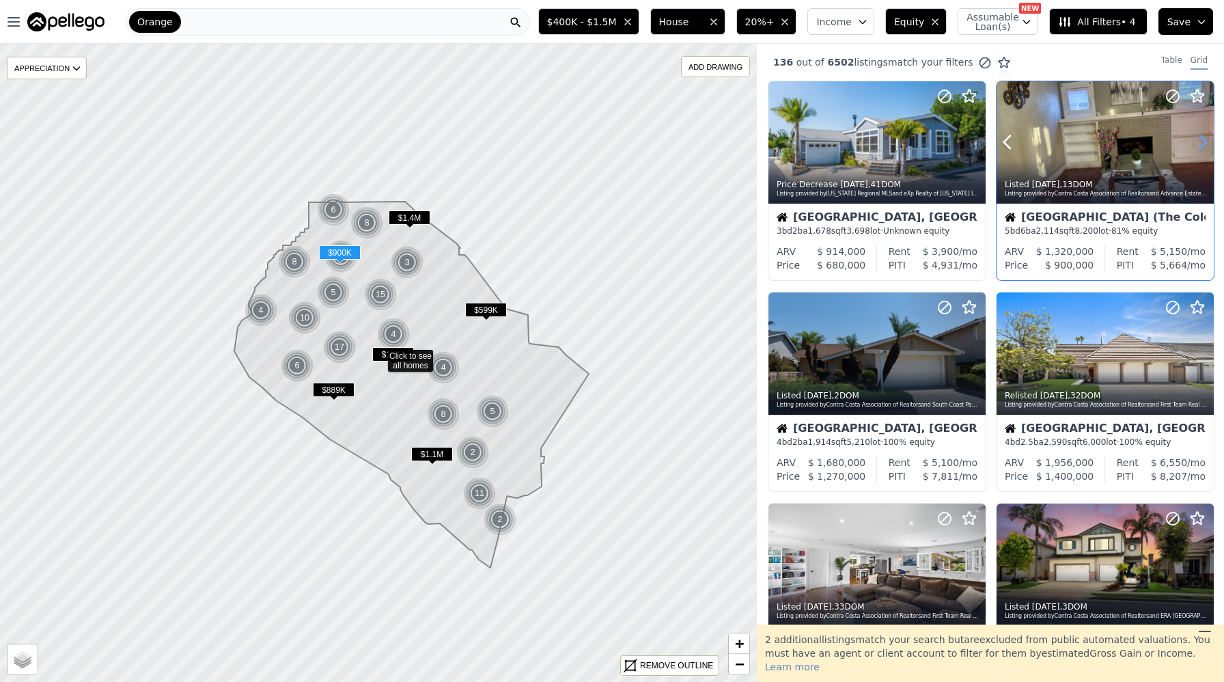
click at [1197, 143] on icon at bounding box center [1203, 142] width 22 height 22
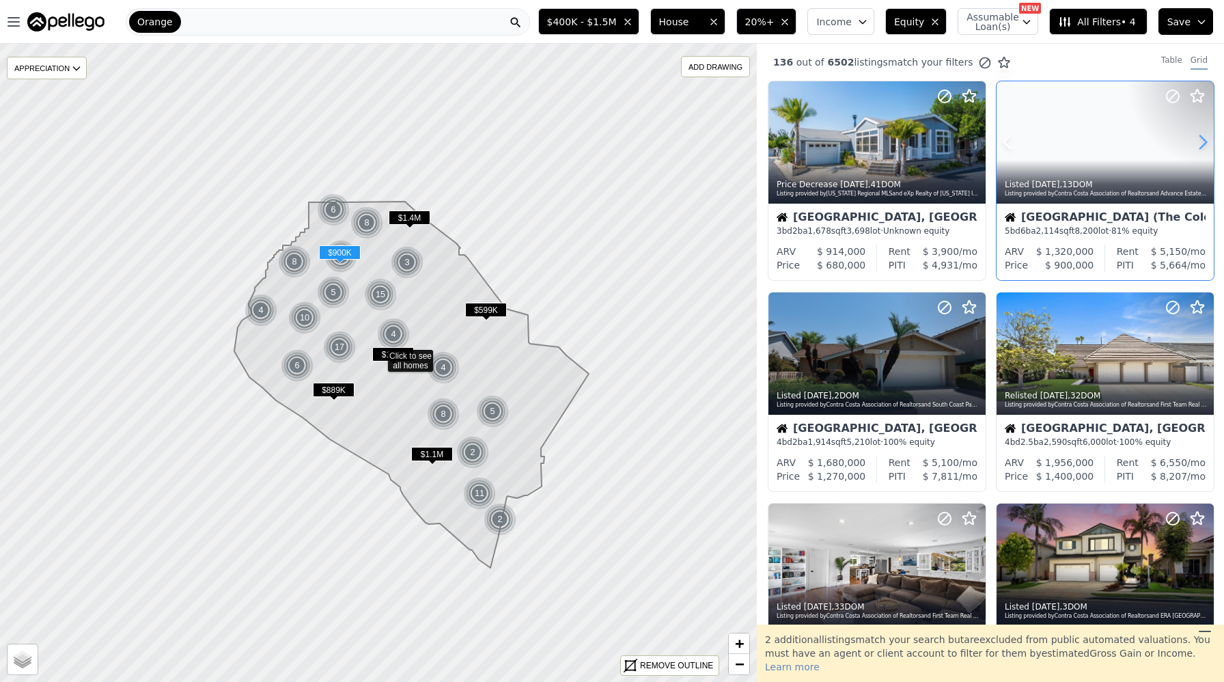
click at [1197, 143] on icon at bounding box center [1203, 142] width 22 height 22
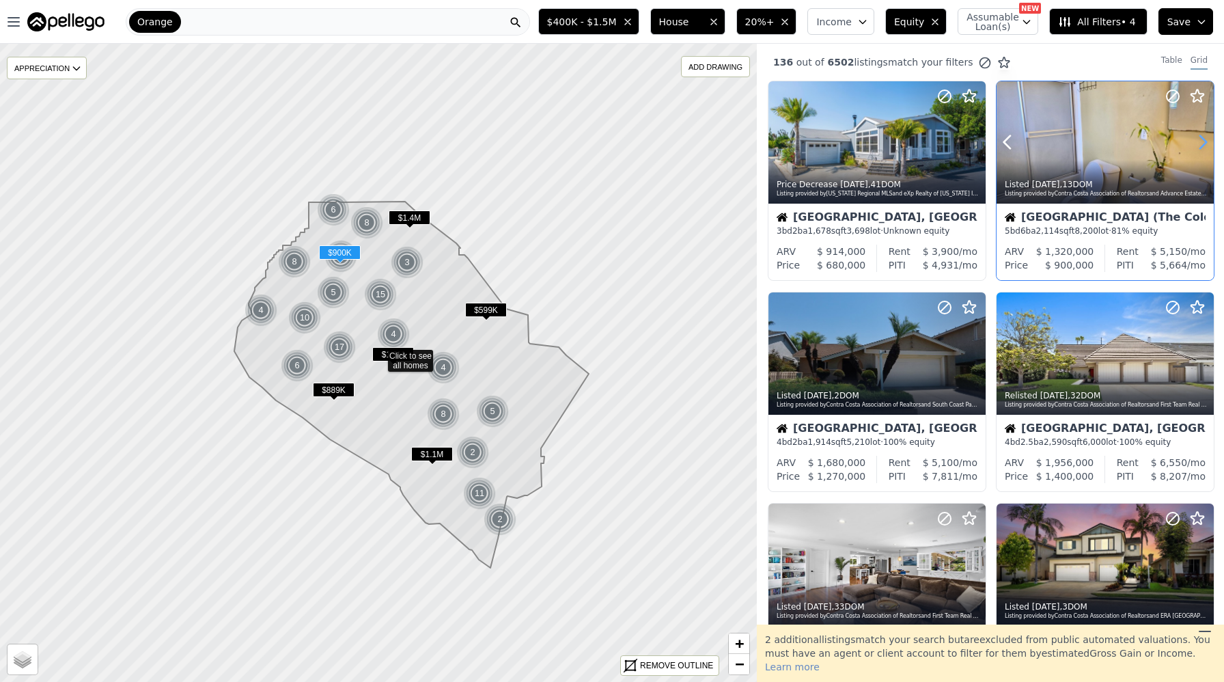
click at [1197, 143] on icon at bounding box center [1203, 142] width 22 height 22
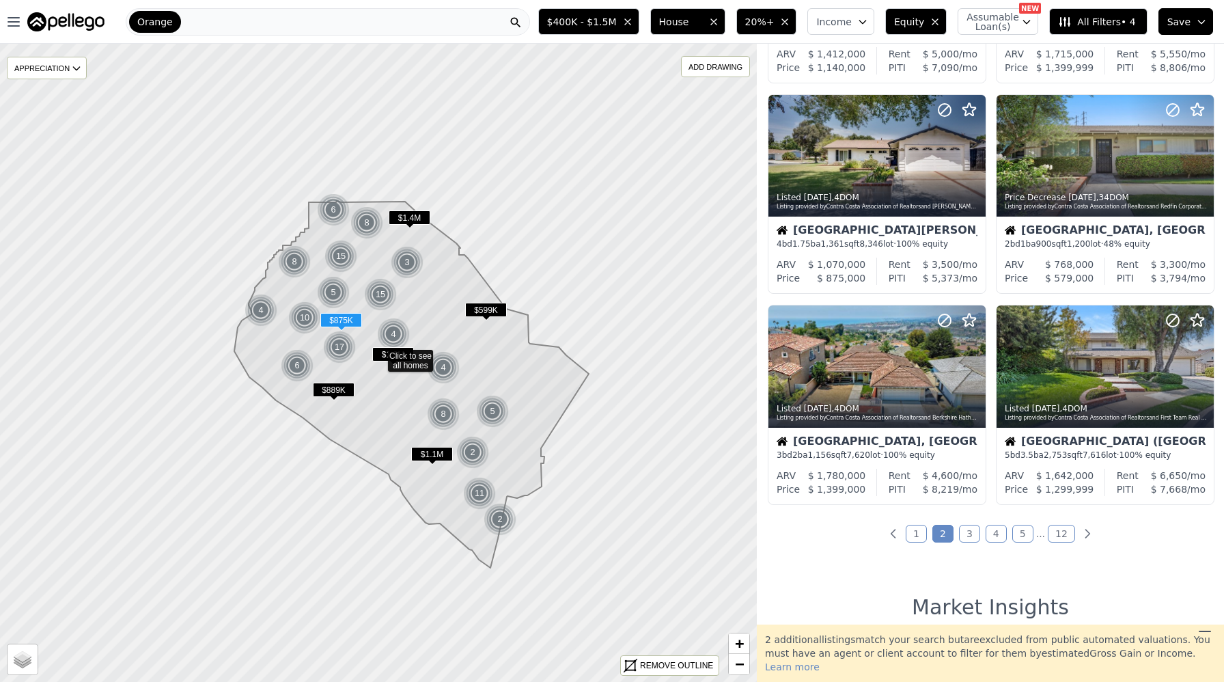
scroll to position [835, 0]
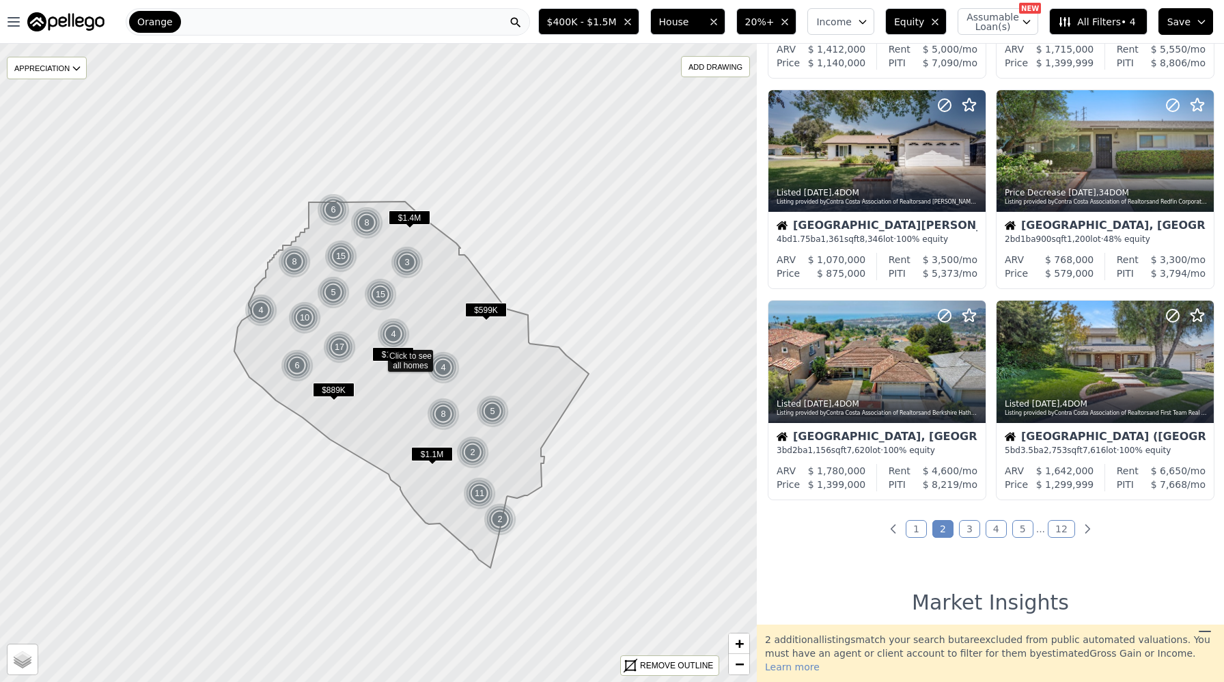
click at [963, 522] on link "3" at bounding box center [969, 529] width 21 height 18
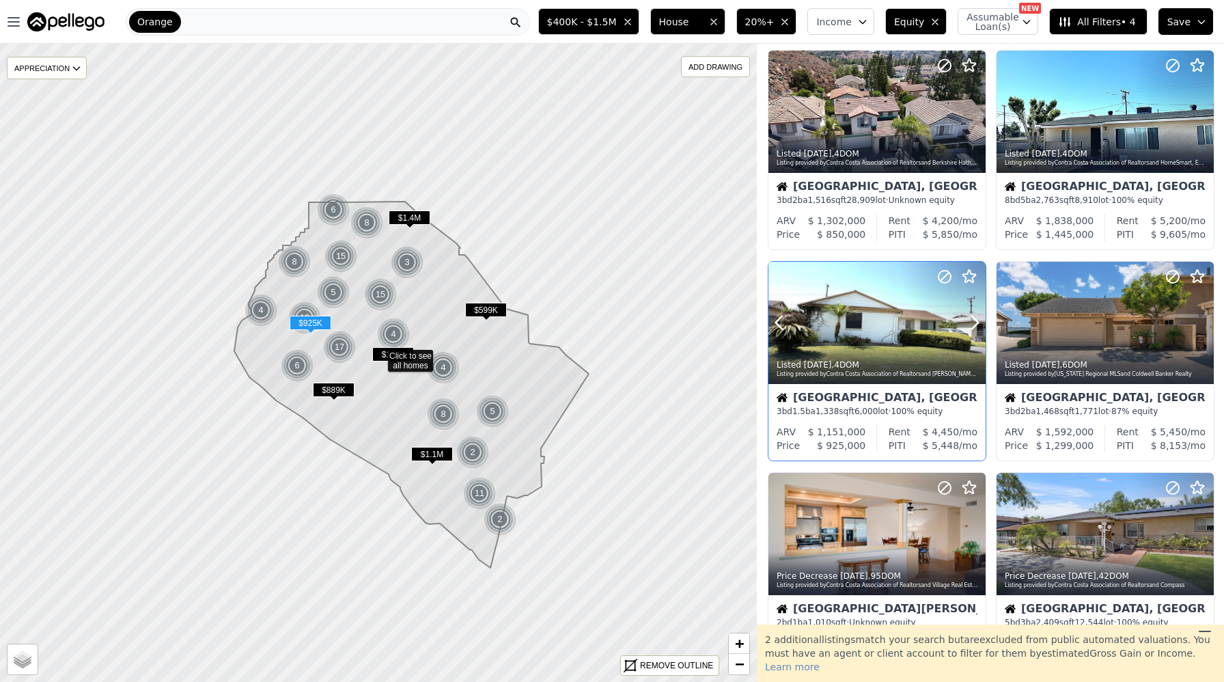
scroll to position [35, 0]
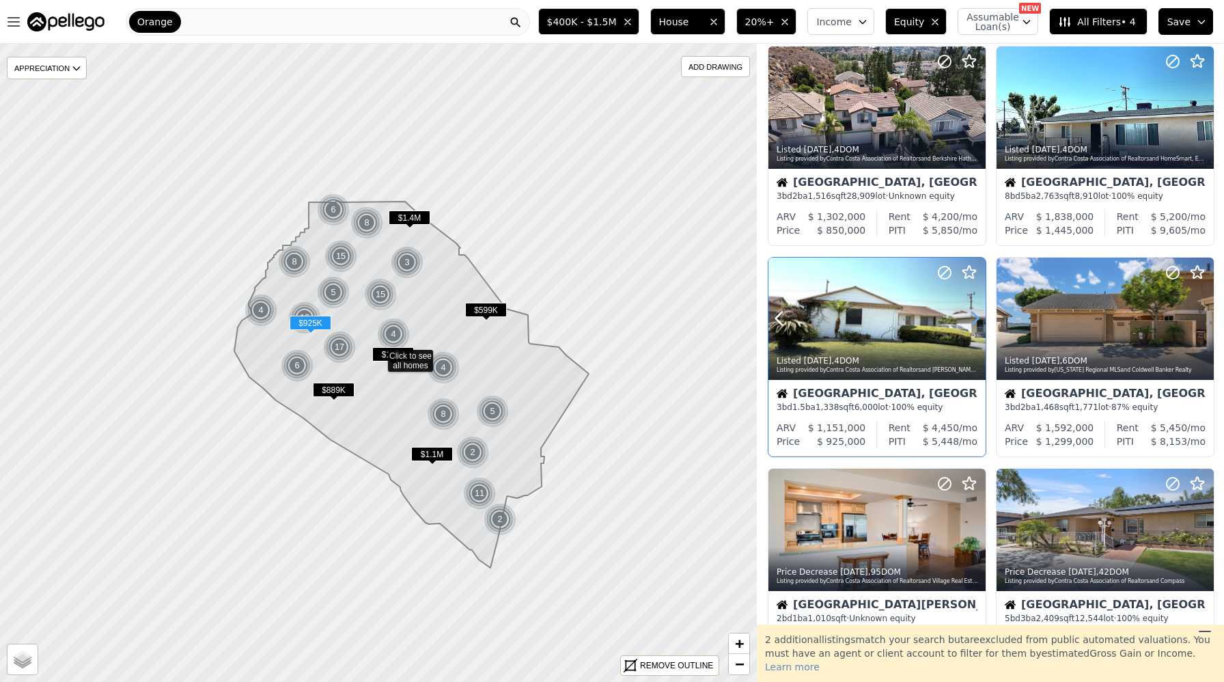
click at [970, 319] on icon at bounding box center [975, 318] width 22 height 22
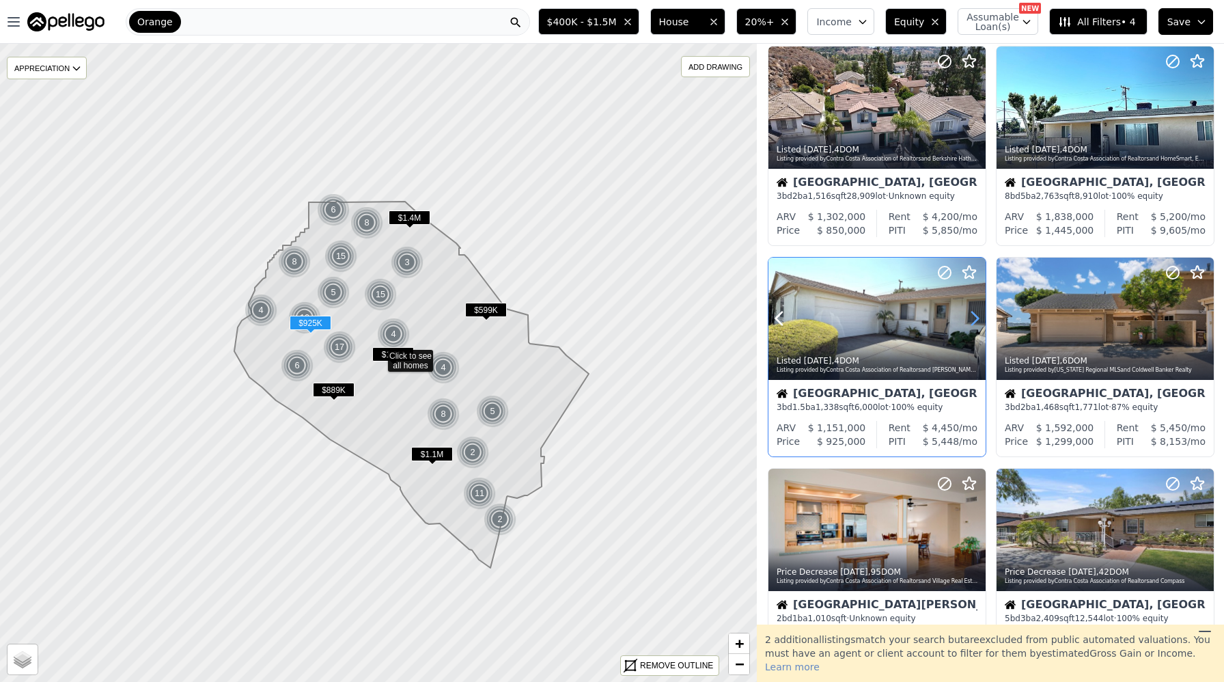
click at [970, 319] on icon at bounding box center [975, 318] width 22 height 22
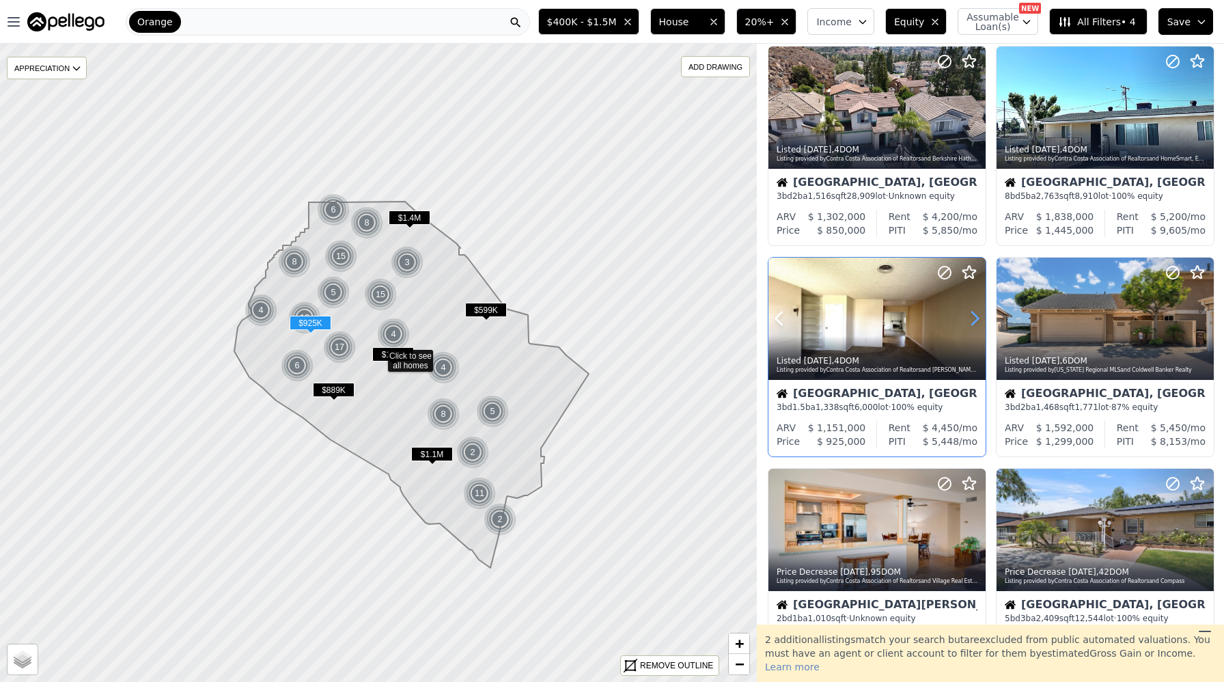
click at [970, 319] on icon at bounding box center [975, 318] width 22 height 22
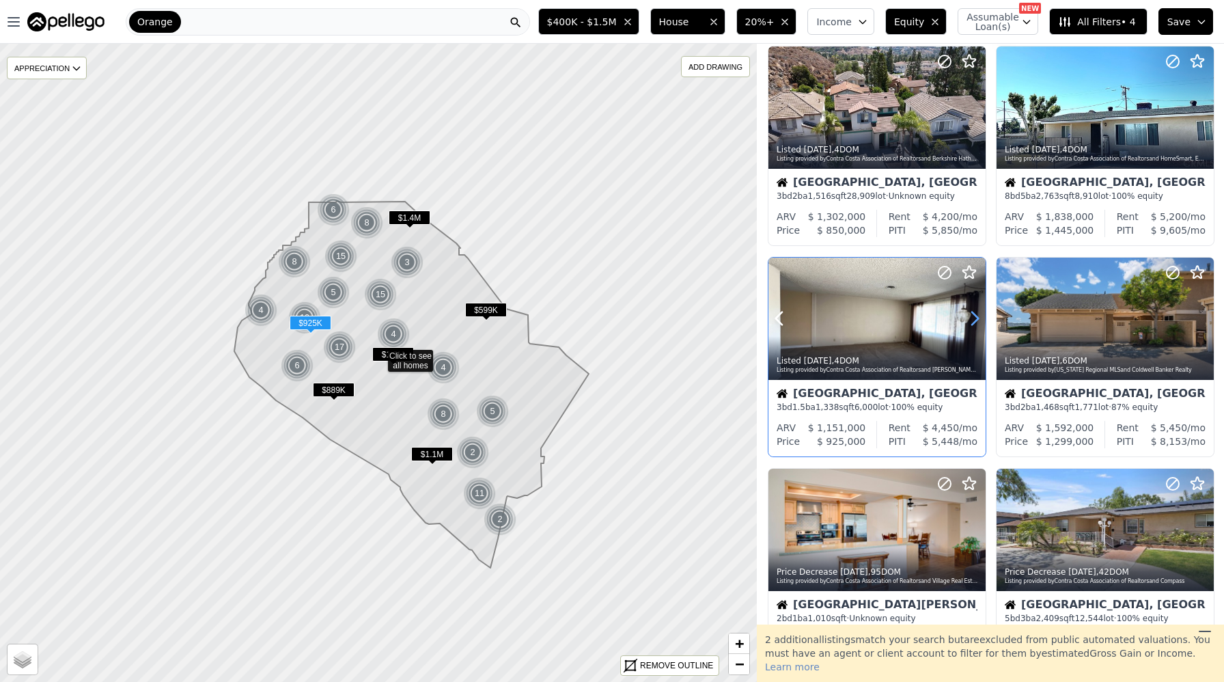
click at [970, 319] on icon at bounding box center [975, 318] width 22 height 22
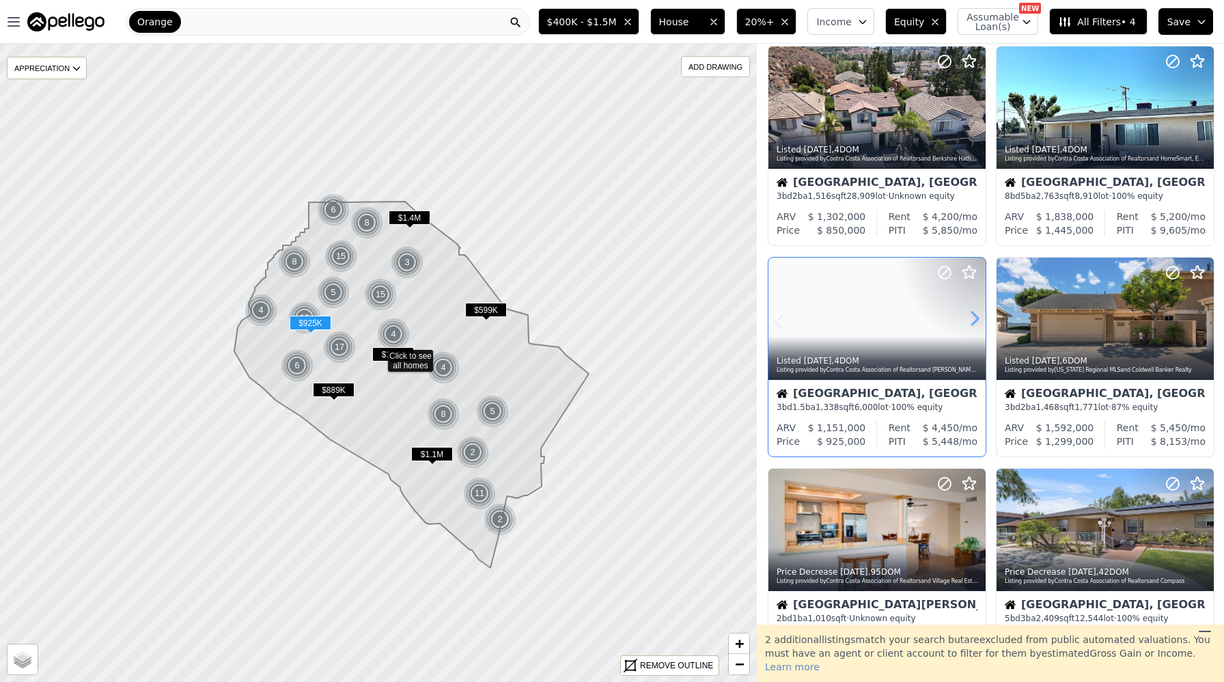
click at [970, 319] on icon at bounding box center [975, 318] width 22 height 22
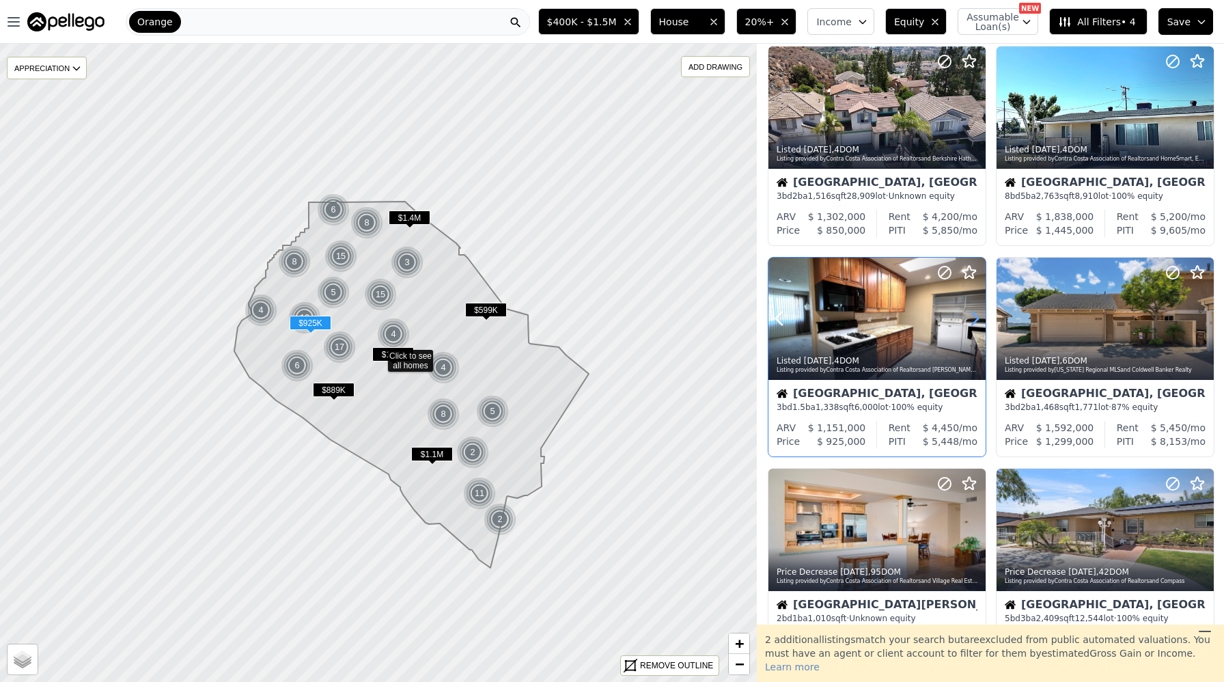
click at [970, 319] on icon at bounding box center [975, 318] width 22 height 22
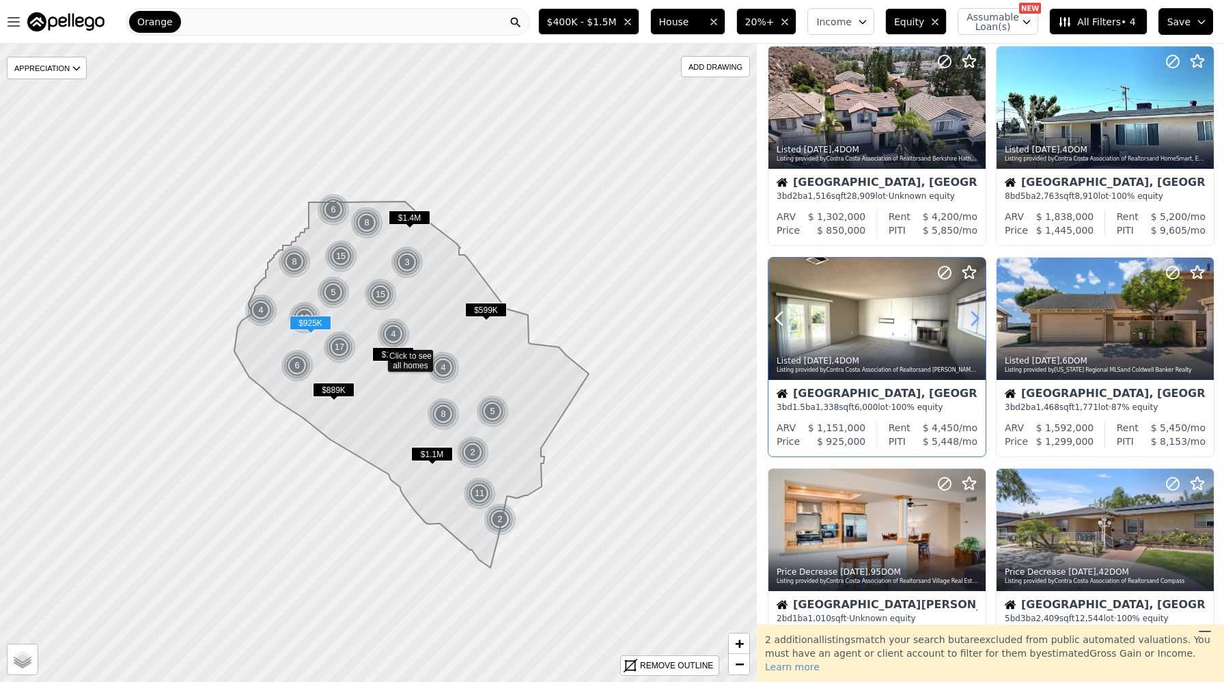
click at [970, 319] on icon at bounding box center [975, 318] width 22 height 22
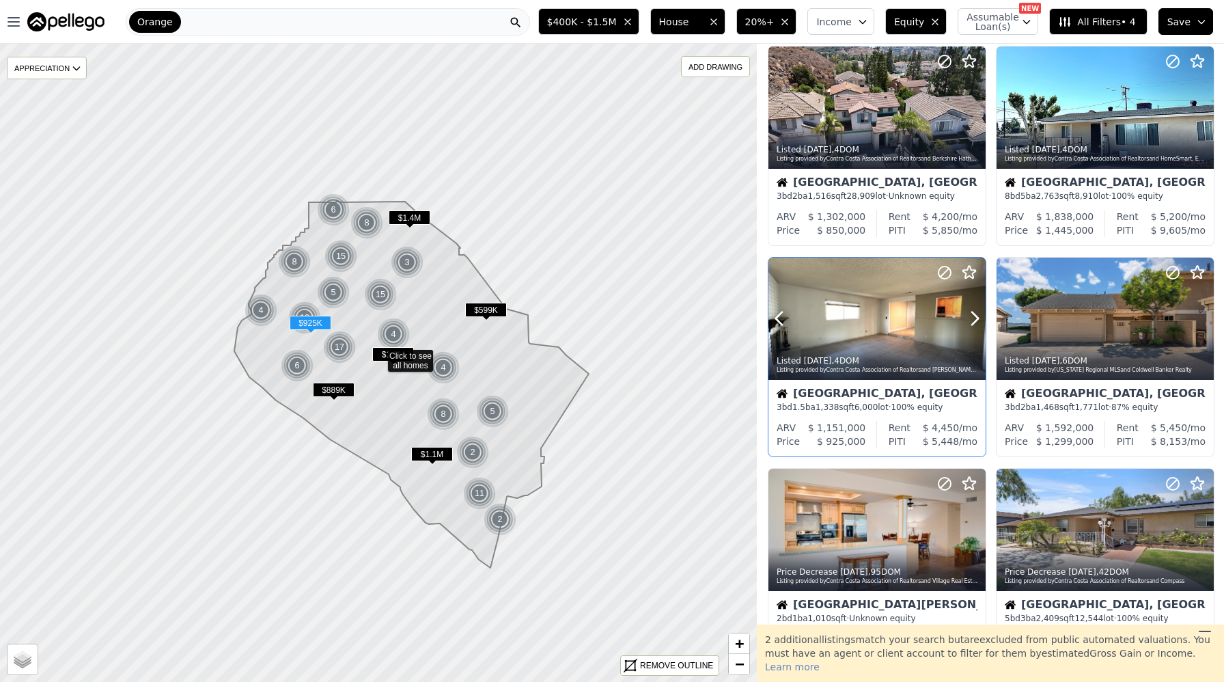
click at [882, 319] on div at bounding box center [876, 318] width 217 height 122
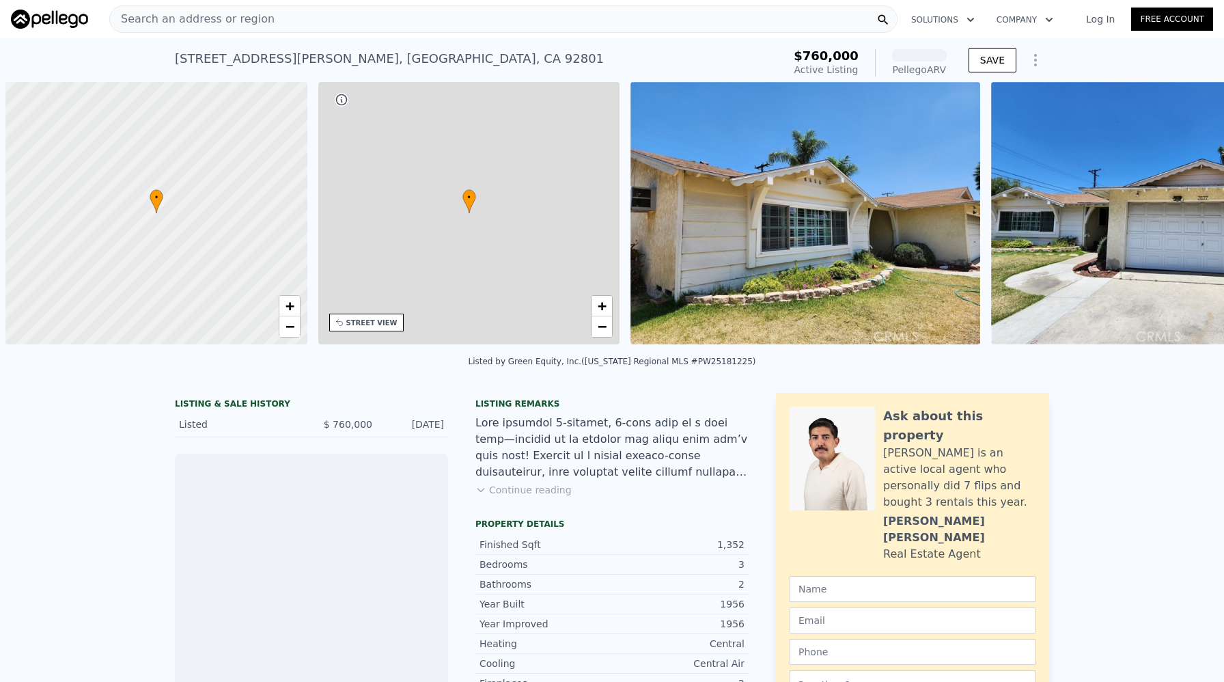
scroll to position [0, 5]
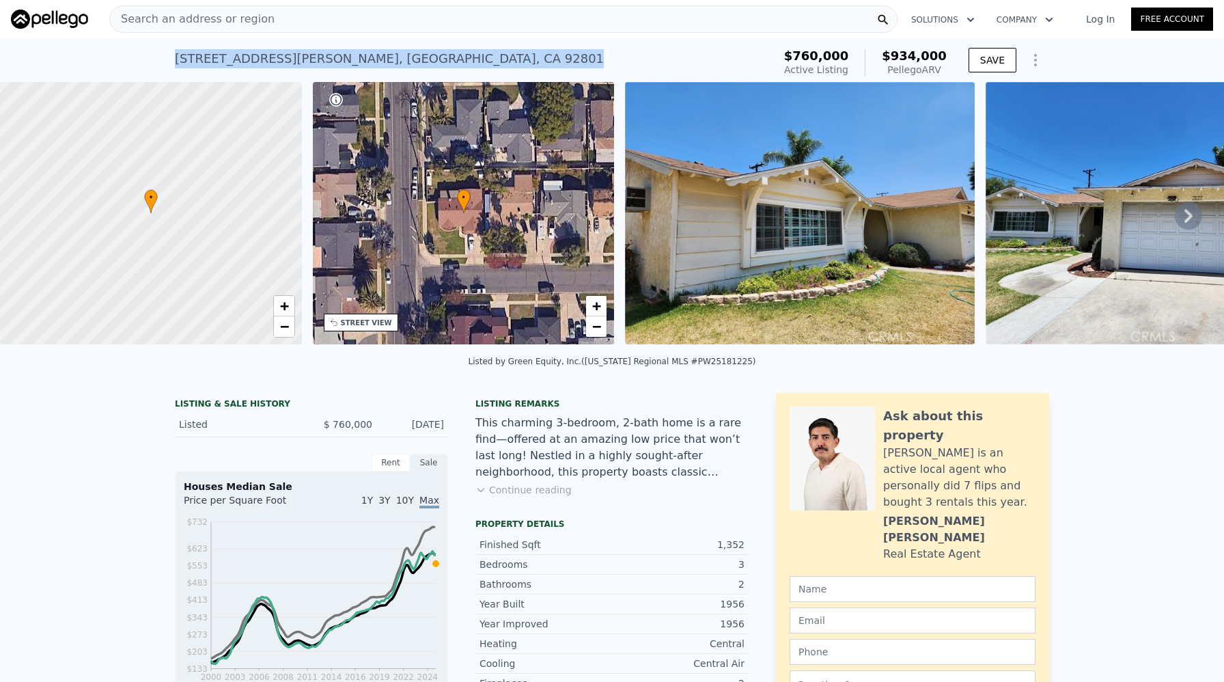
drag, startPoint x: 176, startPoint y: 61, endPoint x: 417, endPoint y: 59, distance: 241.1
click at [417, 59] on div "2677 W Russell Ave , Anaheim , CA 92801 Active at $760k (~ARV $934k )" at bounding box center [471, 63] width 593 height 38
copy div "2677 W Russell Ave , Anaheim , CA 92801"
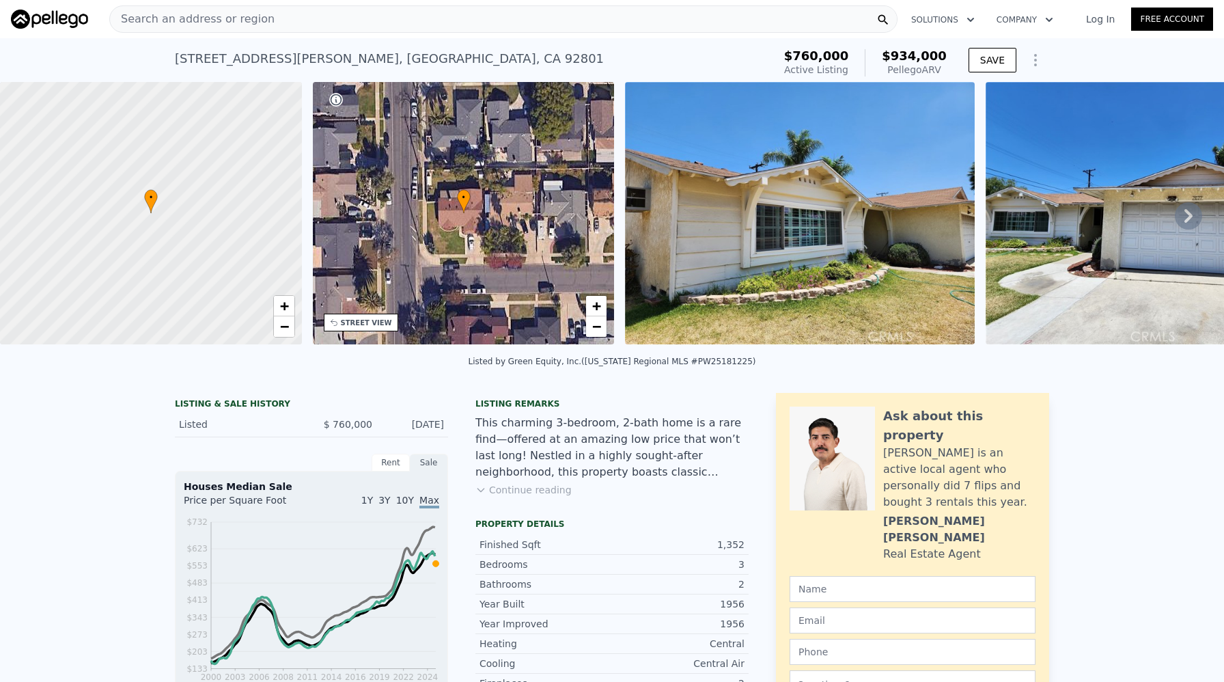
click at [378, 323] on div "STREET VIEW" at bounding box center [366, 323] width 51 height 10
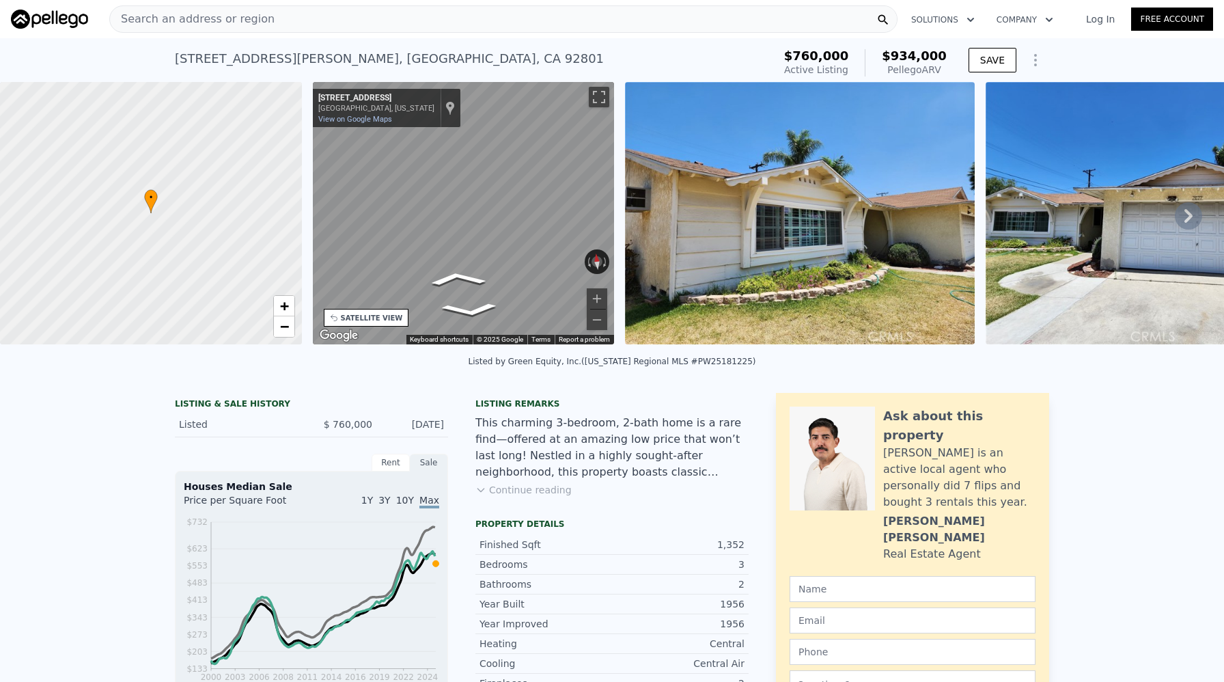
click at [657, 229] on div "• + − • + − STREET VIEW ← Move left → Move right ↑ Move up ↓ Move down + Zoom i…" at bounding box center [612, 215] width 1224 height 267
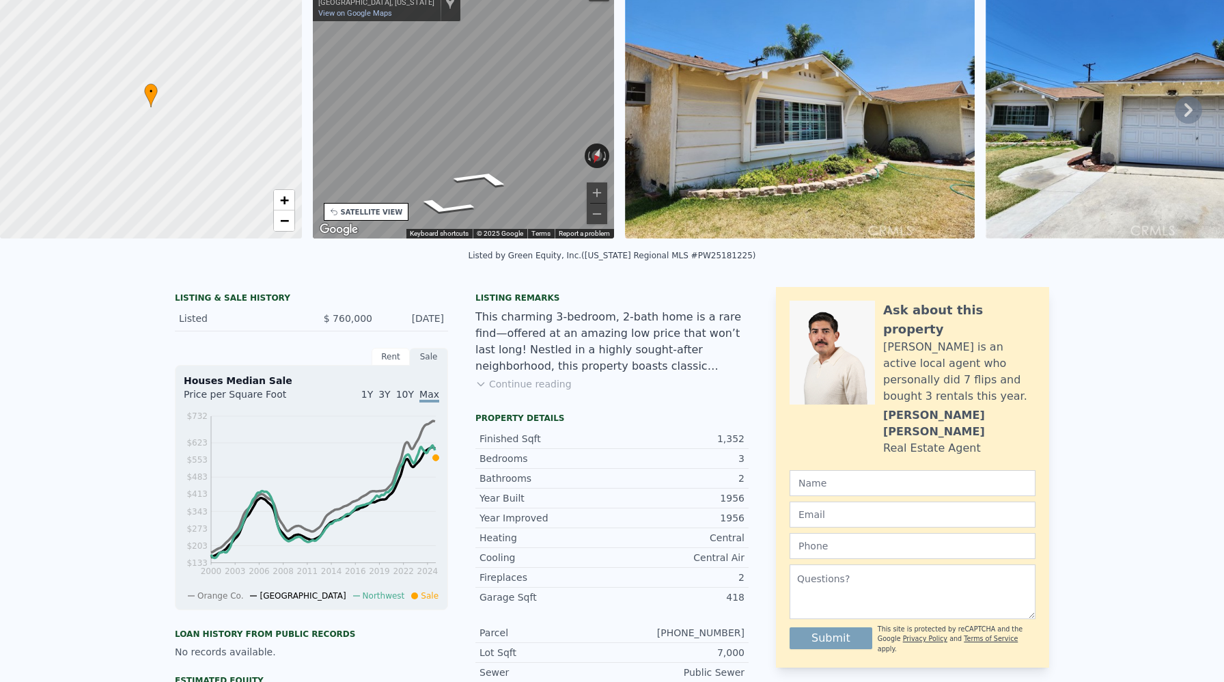
scroll to position [5, 0]
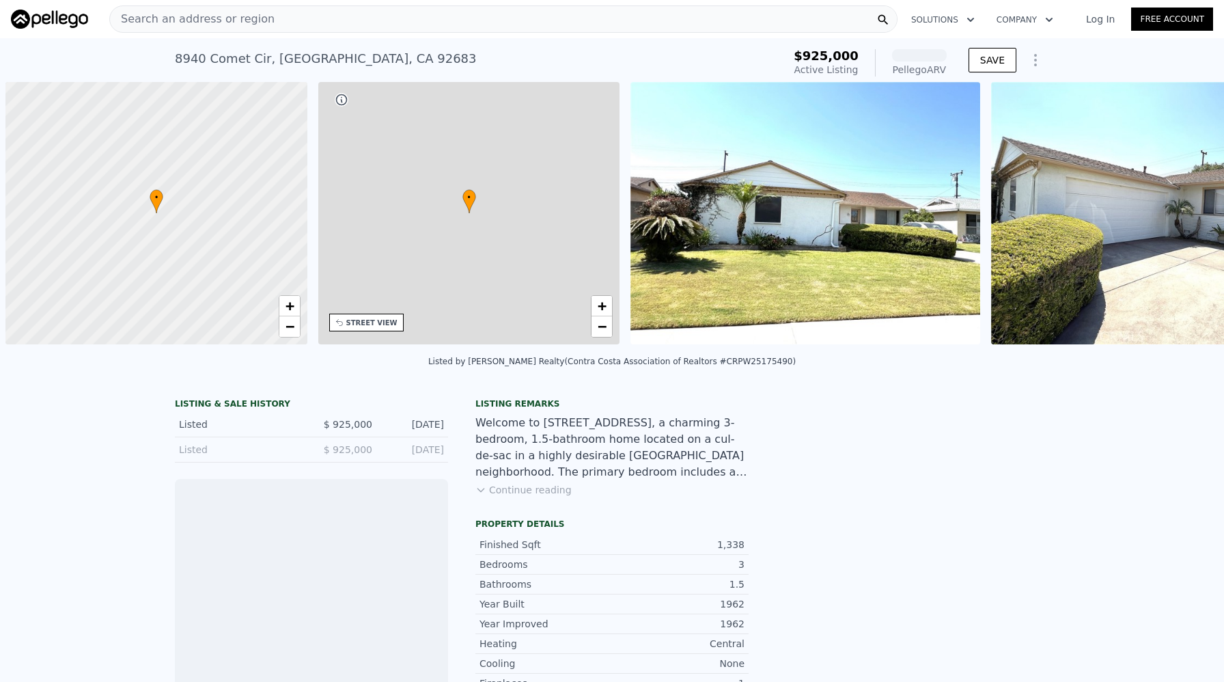
scroll to position [0, 5]
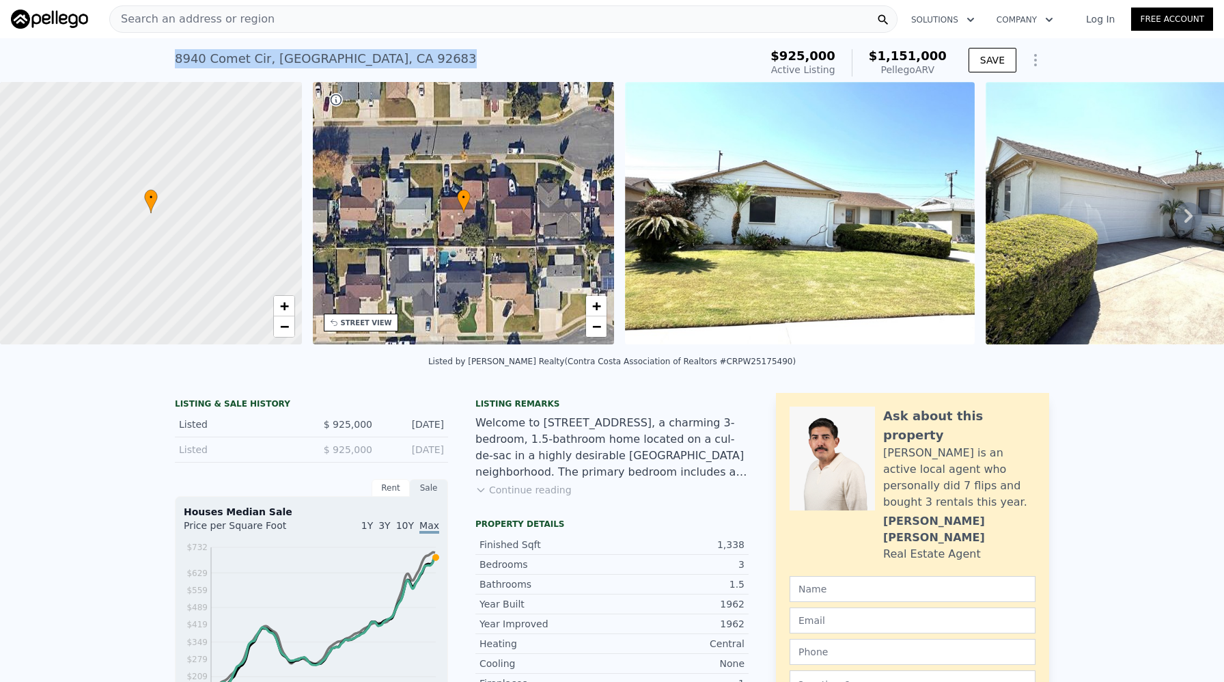
drag, startPoint x: 176, startPoint y: 59, endPoint x: 404, endPoint y: 66, distance: 228.9
click at [404, 66] on div "8940 Comet Cir , Westminster , CA 92683" at bounding box center [326, 58] width 302 height 19
copy div "8940 Comet Cir , Westminster , CA 92683"
